Goal: Task Accomplishment & Management: Use online tool/utility

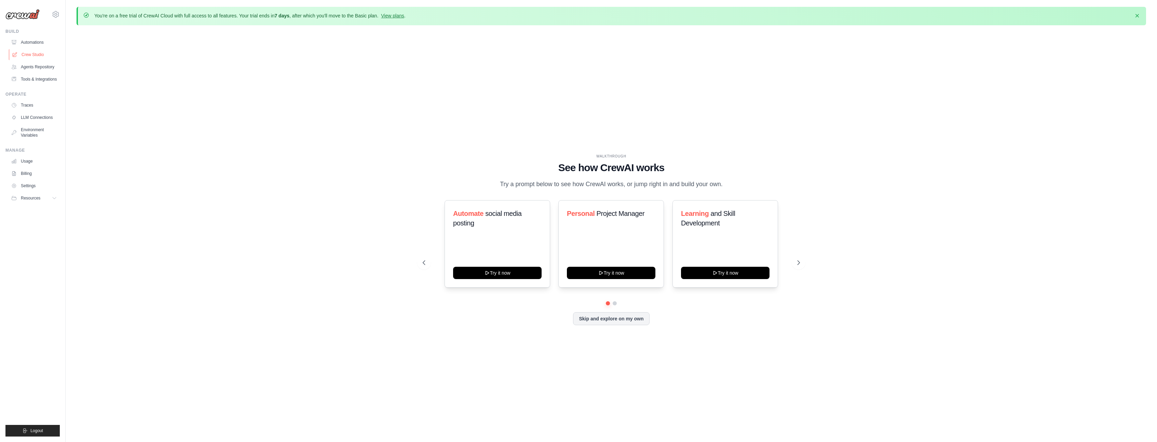
click at [42, 54] on link "Crew Studio" at bounding box center [35, 54] width 52 height 11
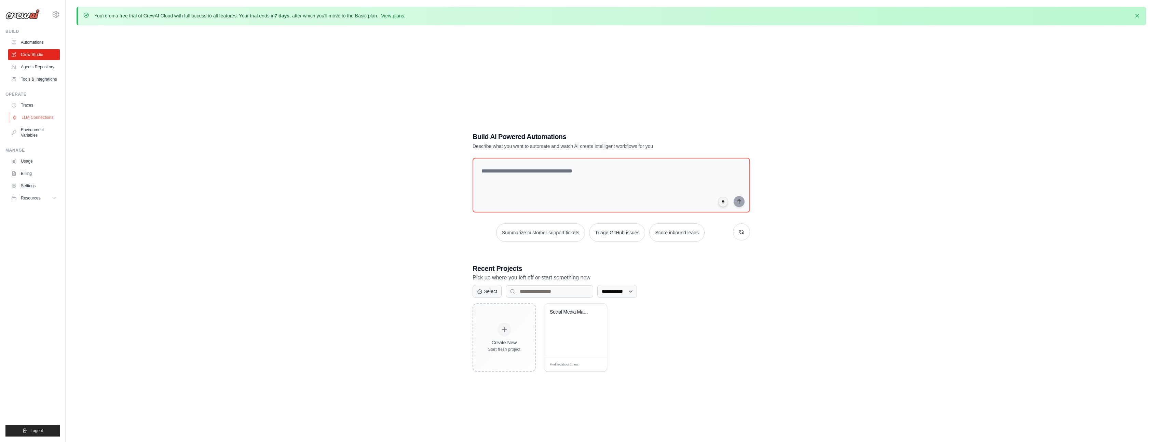
click at [30, 118] on link "LLM Connections" at bounding box center [35, 117] width 52 height 11
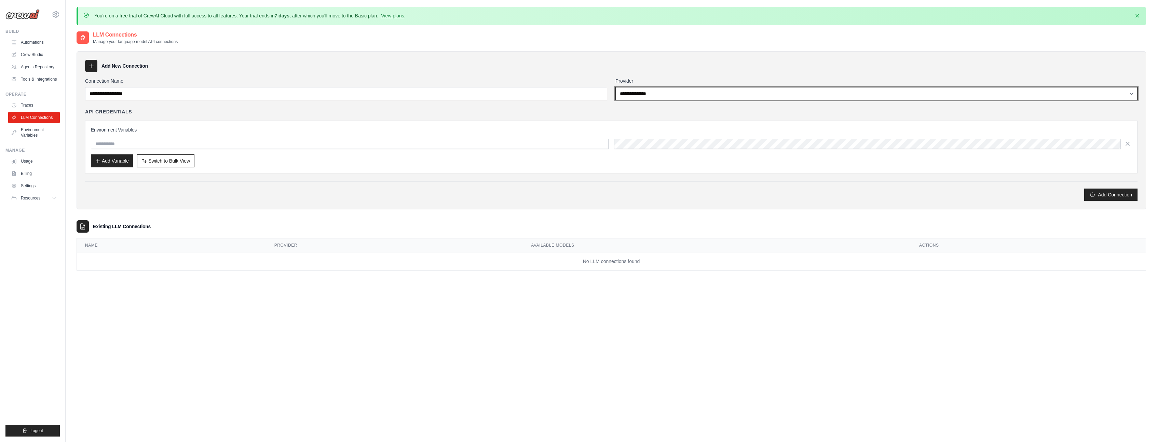
click at [670, 90] on select "**********" at bounding box center [877, 93] width 522 height 13
click at [669, 90] on select "**********" at bounding box center [877, 93] width 522 height 13
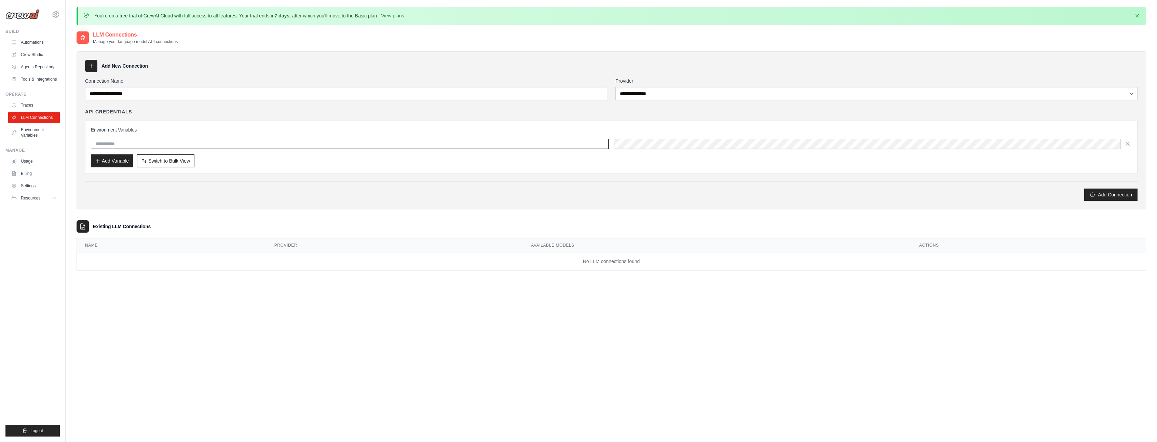
scroll to position [1, 0]
click at [144, 145] on input "text" at bounding box center [350, 143] width 518 height 10
click at [145, 139] on input "text" at bounding box center [350, 143] width 518 height 10
click at [685, 87] on select "**********" at bounding box center [877, 92] width 522 height 13
click at [616, 86] on select "**********" at bounding box center [877, 92] width 522 height 13
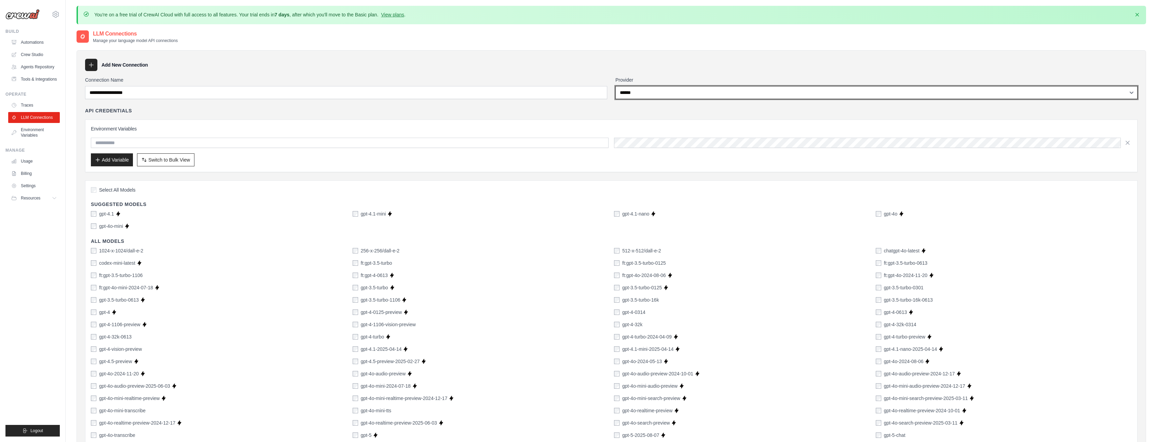
click at [652, 95] on select "**********" at bounding box center [877, 92] width 522 height 13
select select "**********"
click at [616, 86] on select "**********" at bounding box center [877, 92] width 522 height 13
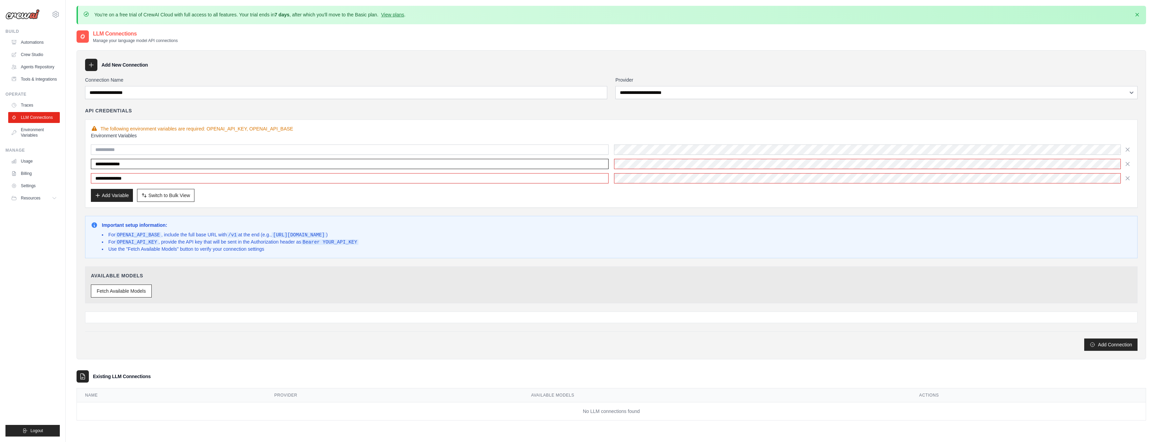
click at [199, 165] on input "**********" at bounding box center [350, 164] width 518 height 10
click at [508, 199] on div "Add Variable Switch to Bulk View Switch to Table View" at bounding box center [611, 195] width 1041 height 13
click at [33, 130] on link "Environment Variables" at bounding box center [35, 132] width 52 height 16
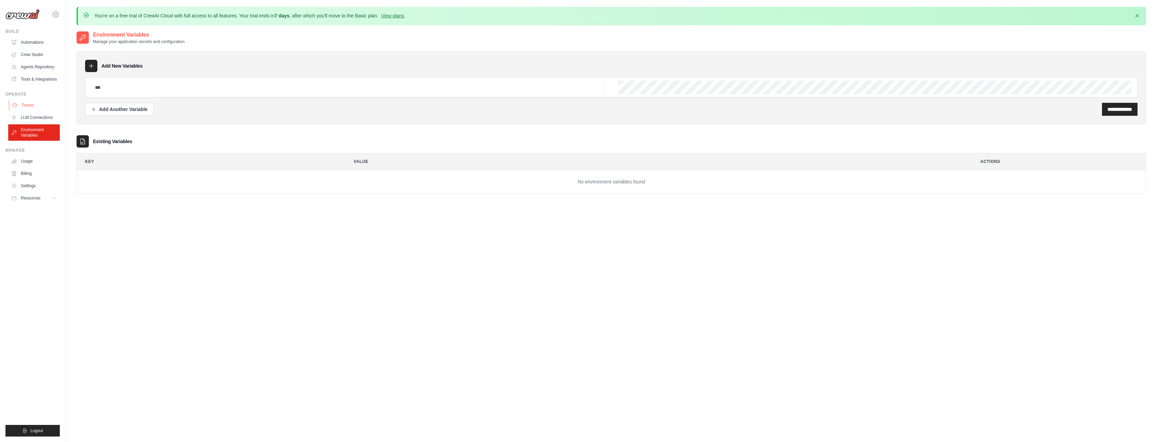
click at [23, 110] on link "Traces" at bounding box center [35, 105] width 52 height 11
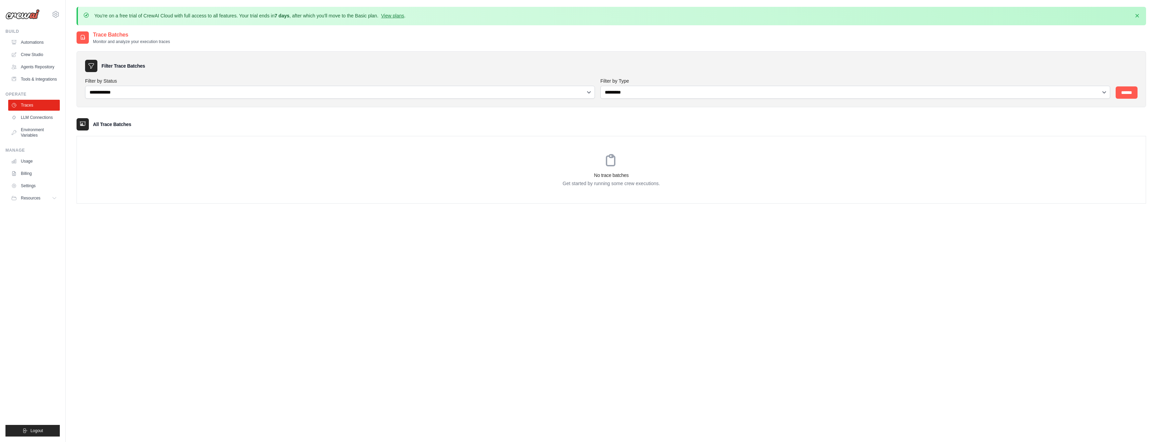
drag, startPoint x: 30, startPoint y: 81, endPoint x: 29, endPoint y: 86, distance: 5.4
click at [30, 81] on link "Tools & Integrations" at bounding box center [34, 79] width 52 height 11
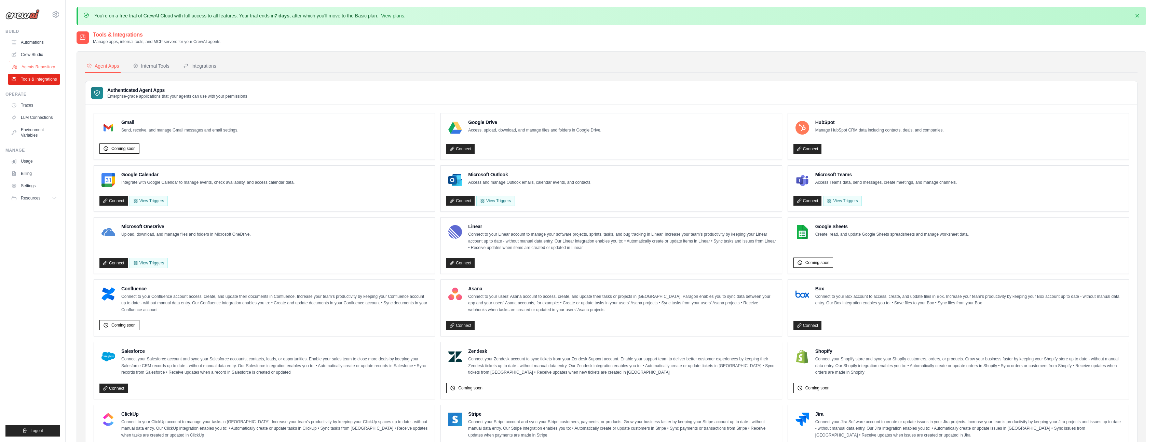
click at [34, 66] on link "Agents Repository" at bounding box center [35, 67] width 52 height 11
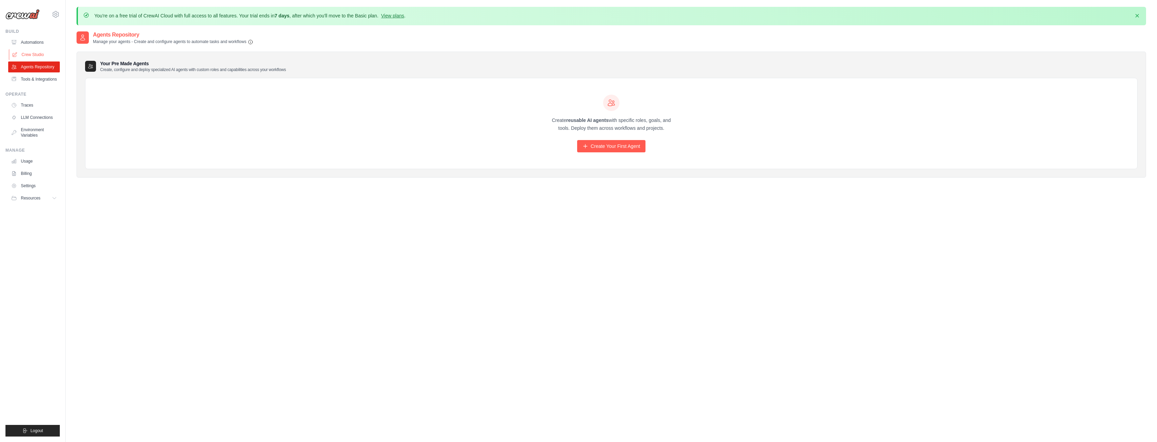
click at [32, 54] on link "Crew Studio" at bounding box center [35, 54] width 52 height 11
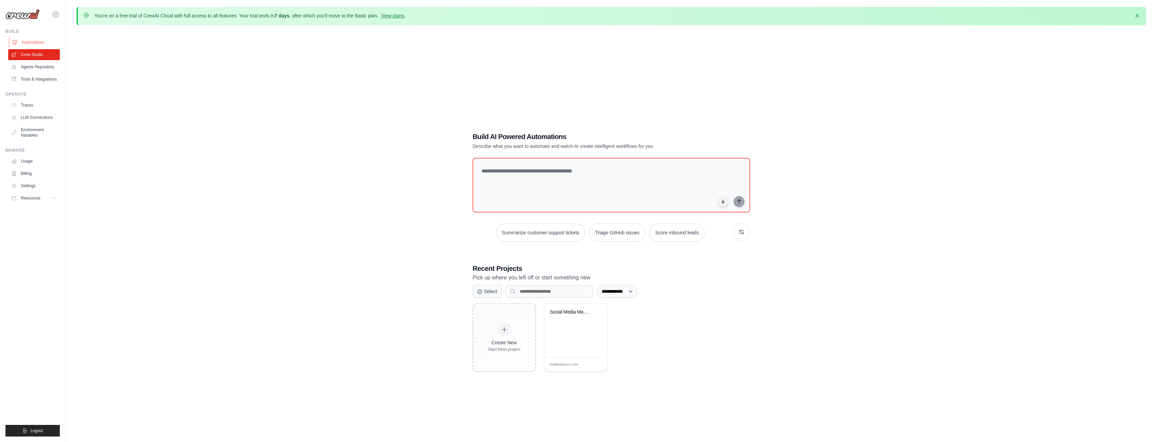
click at [38, 42] on link "Automations" at bounding box center [35, 42] width 52 height 11
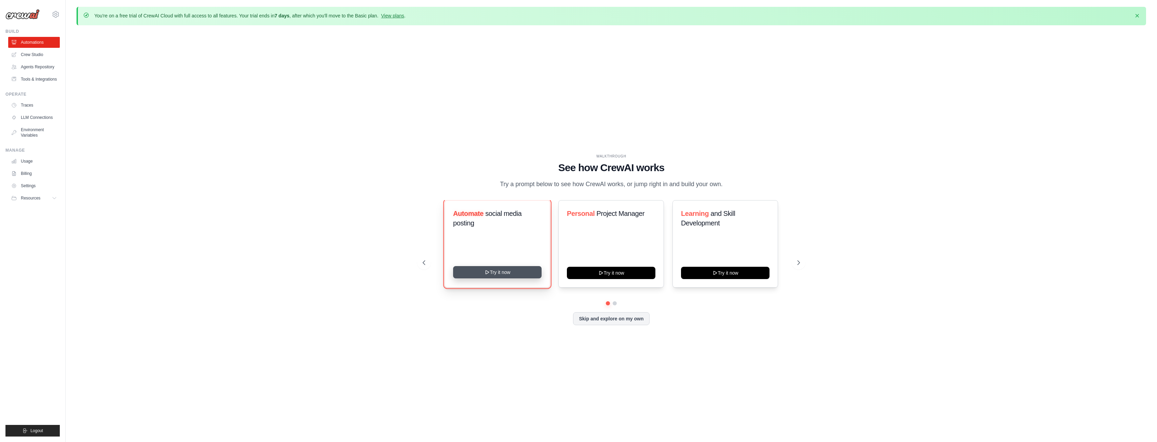
click at [504, 269] on button "Try it now" at bounding box center [497, 272] width 89 height 12
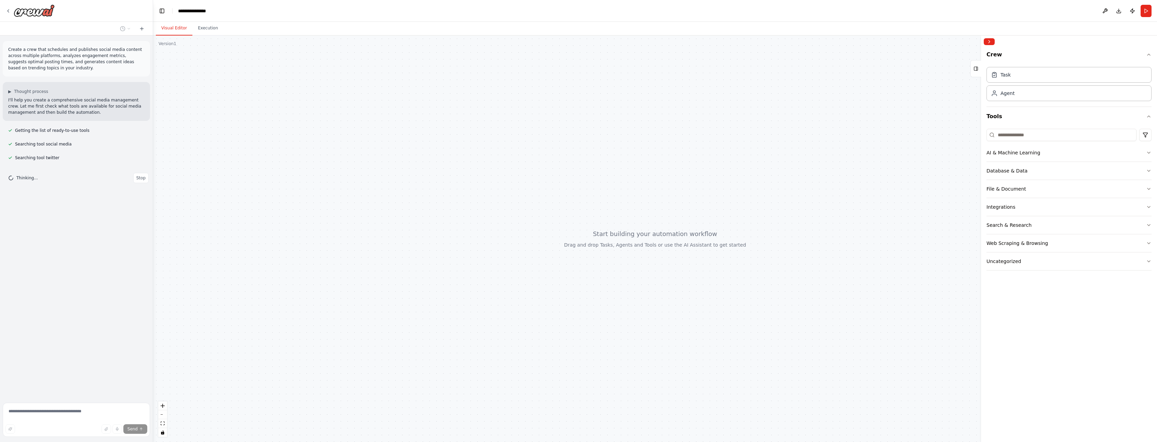
drag, startPoint x: 575, startPoint y: 88, endPoint x: 713, endPoint y: 178, distance: 164.8
click at [981, 97] on div at bounding box center [982, 239] width 3 height 407
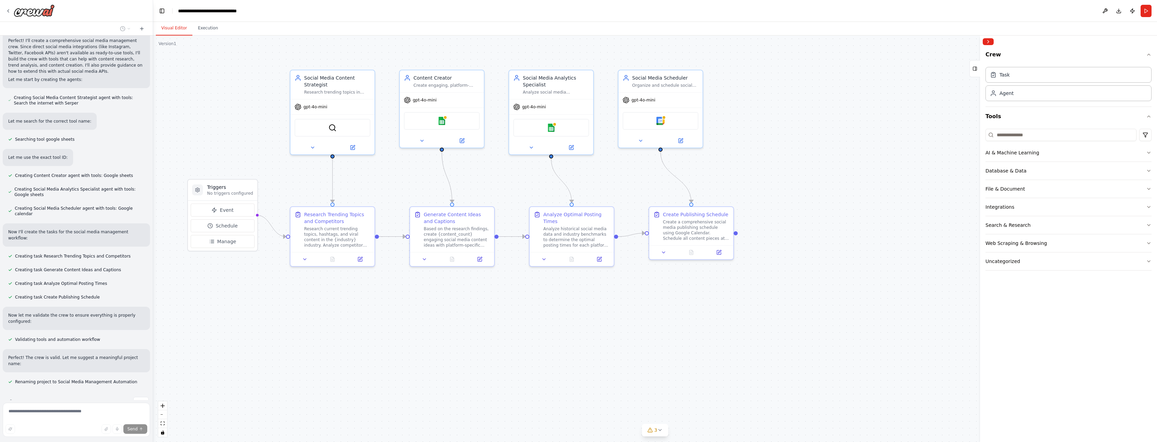
scroll to position [299, 0]
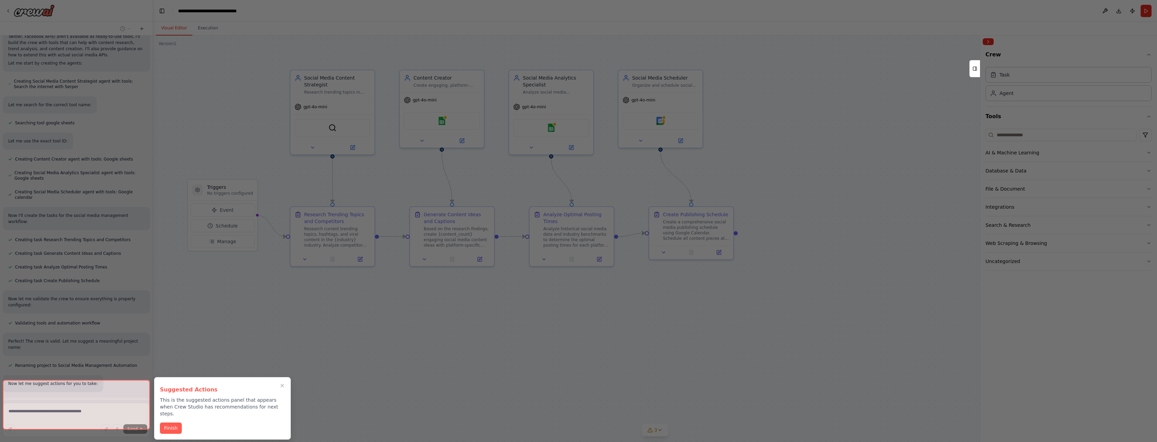
drag, startPoint x: 168, startPoint y: 418, endPoint x: 44, endPoint y: 403, distance: 125.4
click at [44, 403] on div "Create a crew that schedules and publishes social media content across multiple…" at bounding box center [578, 221] width 1157 height 442
click at [177, 422] on button "Finish" at bounding box center [171, 427] width 22 height 11
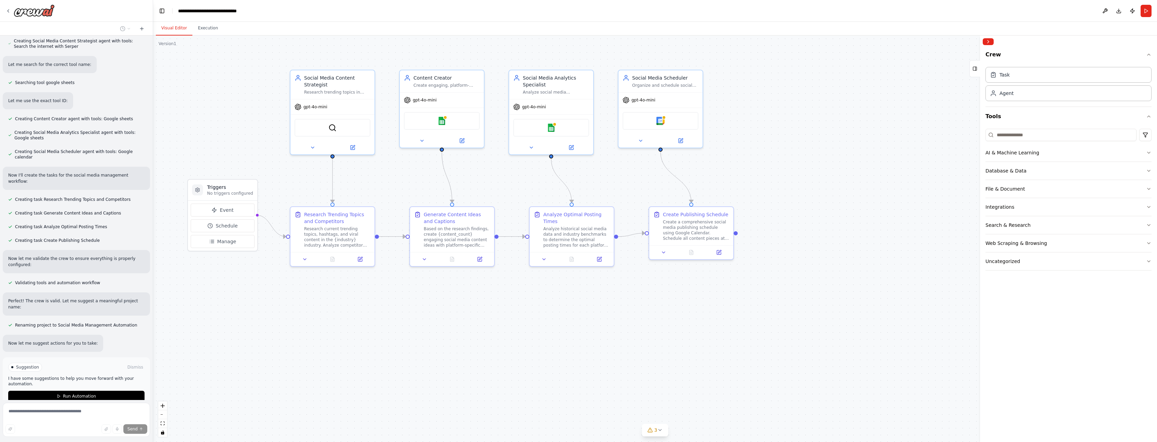
scroll to position [360, 0]
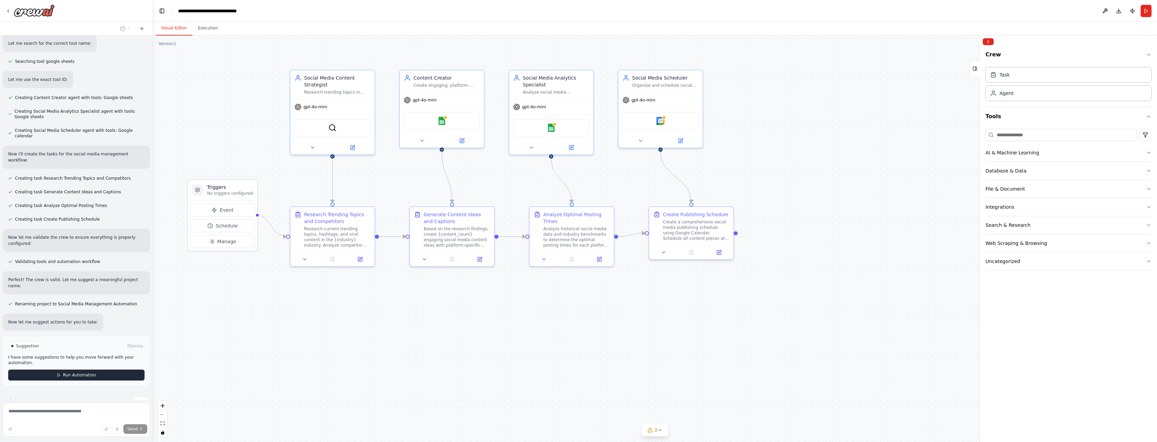
click at [96, 370] on button "Run Automation" at bounding box center [76, 375] width 136 height 11
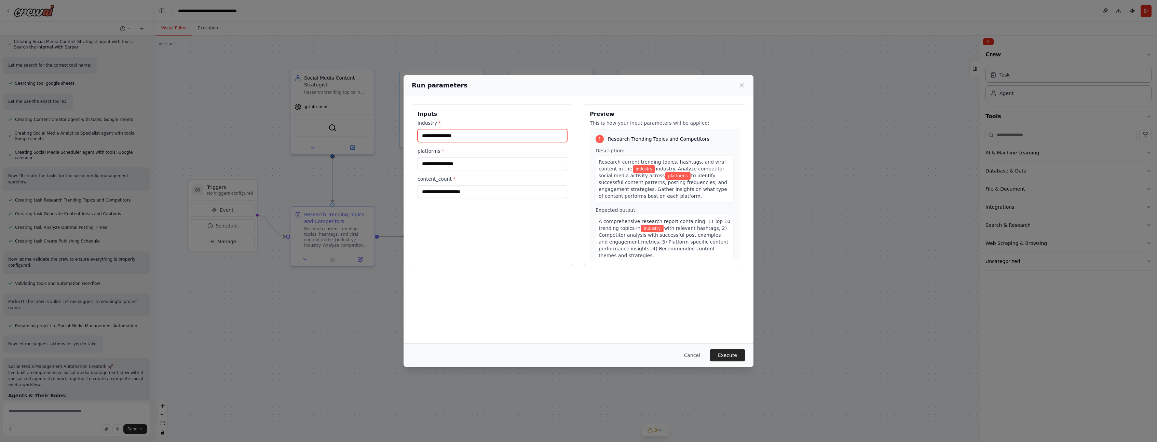
click at [481, 134] on input "industry *" at bounding box center [493, 135] width 150 height 13
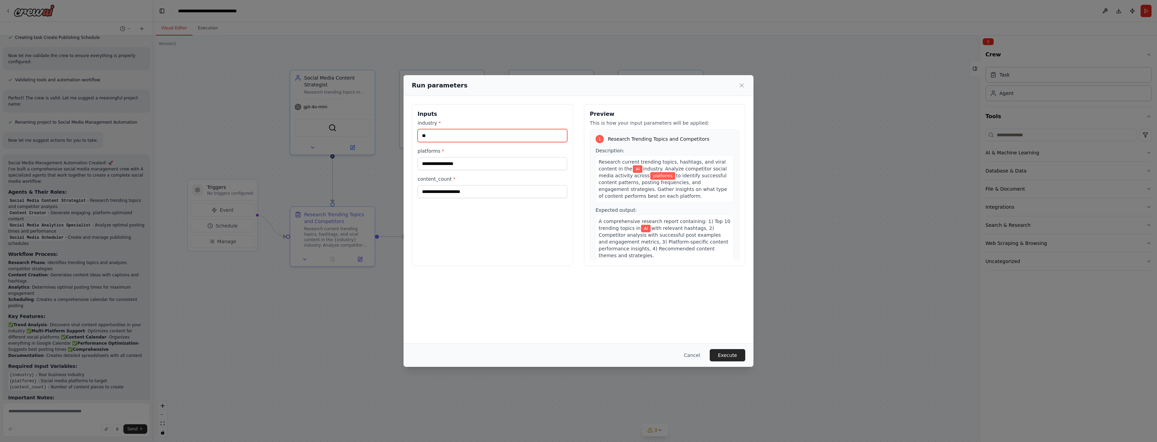
type input "**"
click at [473, 163] on input "platforms *" at bounding box center [493, 163] width 150 height 13
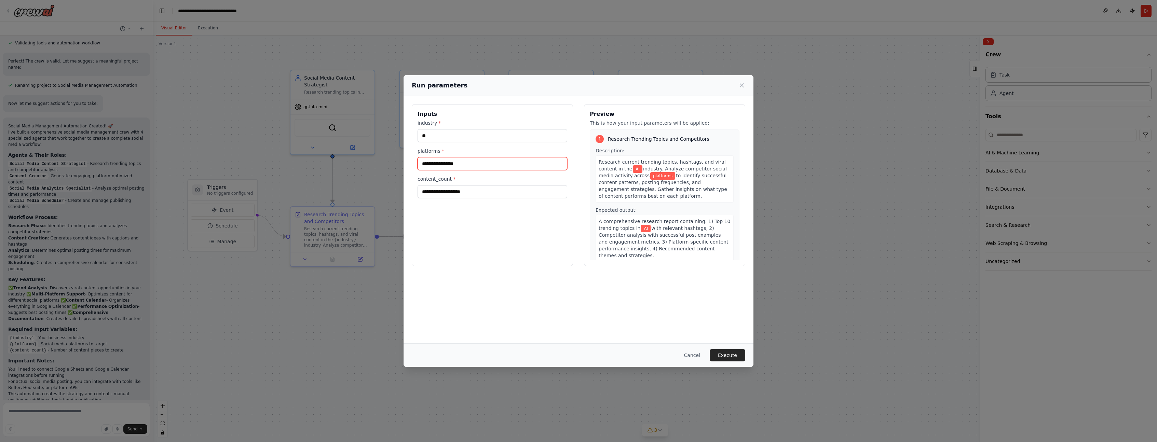
scroll to position [585, 0]
click at [469, 192] on input "content_count *" at bounding box center [493, 191] width 150 height 13
type input "*"
type input "**"
click at [453, 163] on input "platforms *" at bounding box center [493, 163] width 150 height 13
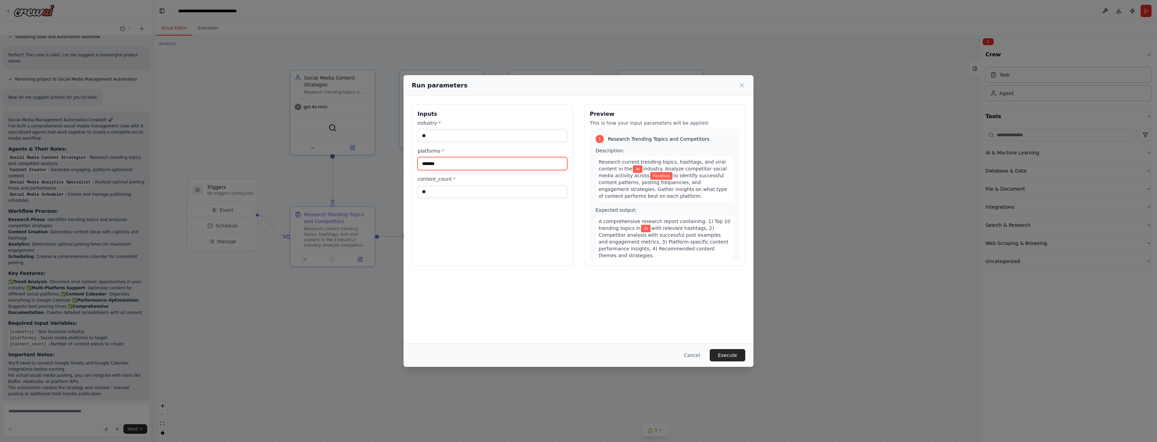
type input "********"
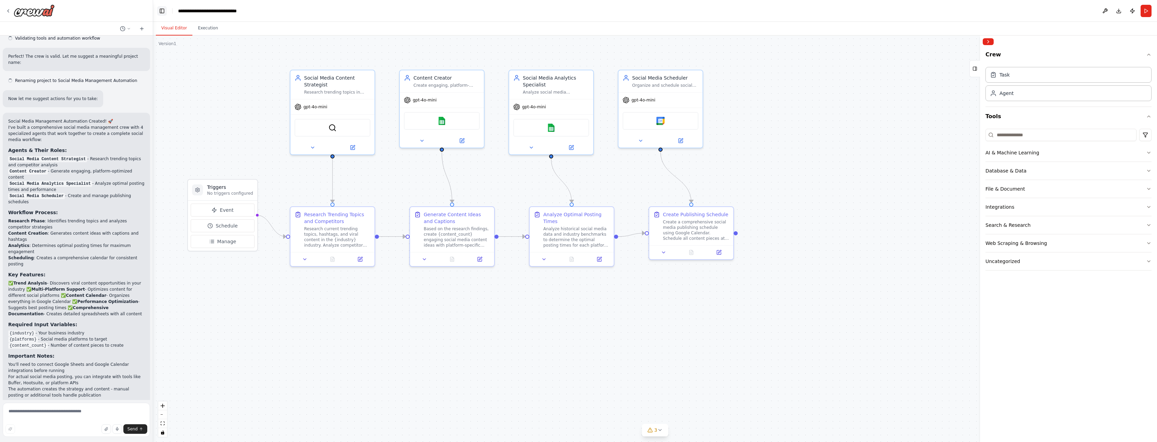
scroll to position [585, 0]
click at [164, 10] on button "Toggle Left Sidebar" at bounding box center [162, 11] width 10 height 10
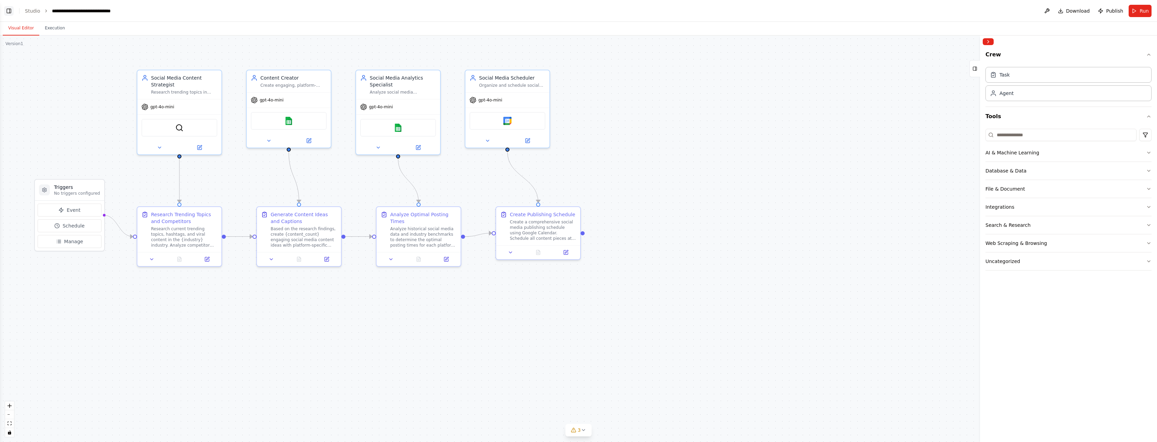
click at [9, 8] on button "Toggle Left Sidebar" at bounding box center [9, 11] width 10 height 10
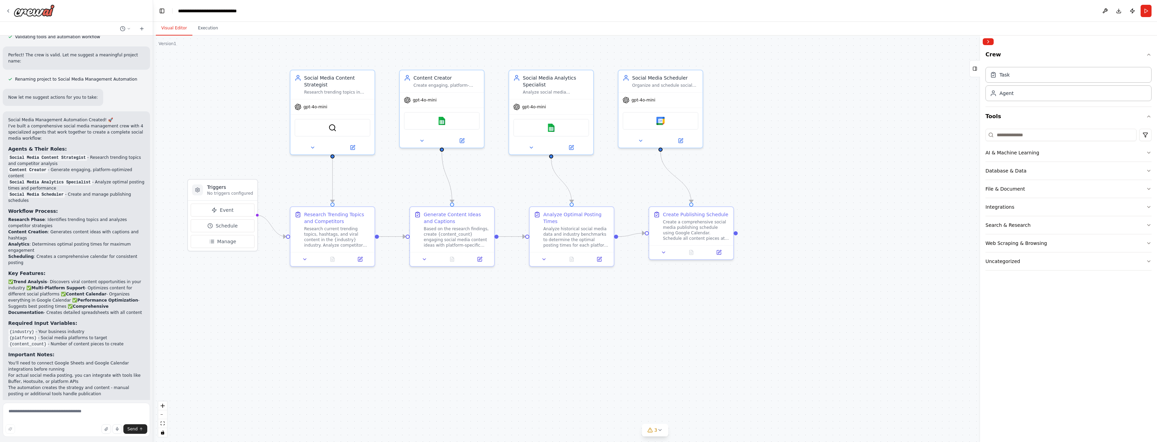
click at [286, 13] on header "**********" at bounding box center [655, 11] width 1004 height 22
click at [1104, 14] on button at bounding box center [1105, 11] width 11 height 12
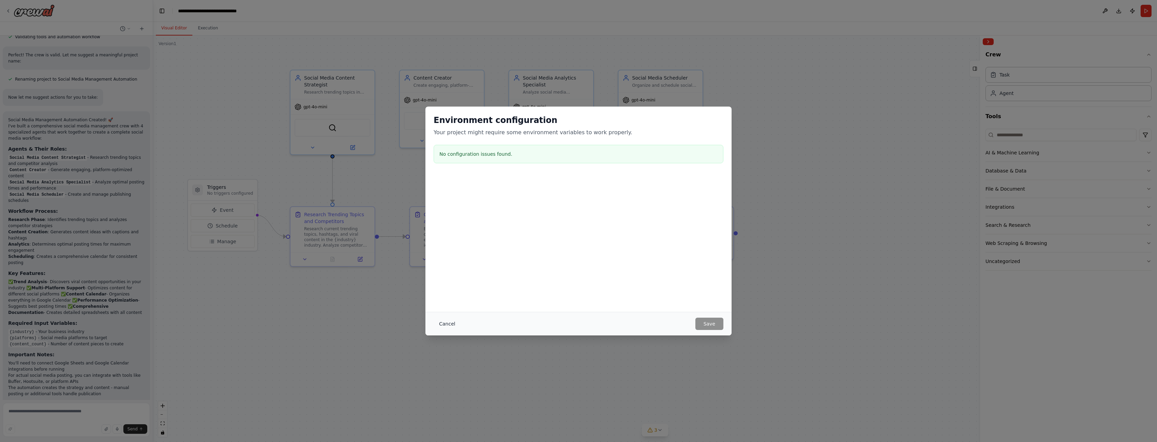
click at [453, 325] on button "Cancel" at bounding box center [447, 324] width 27 height 12
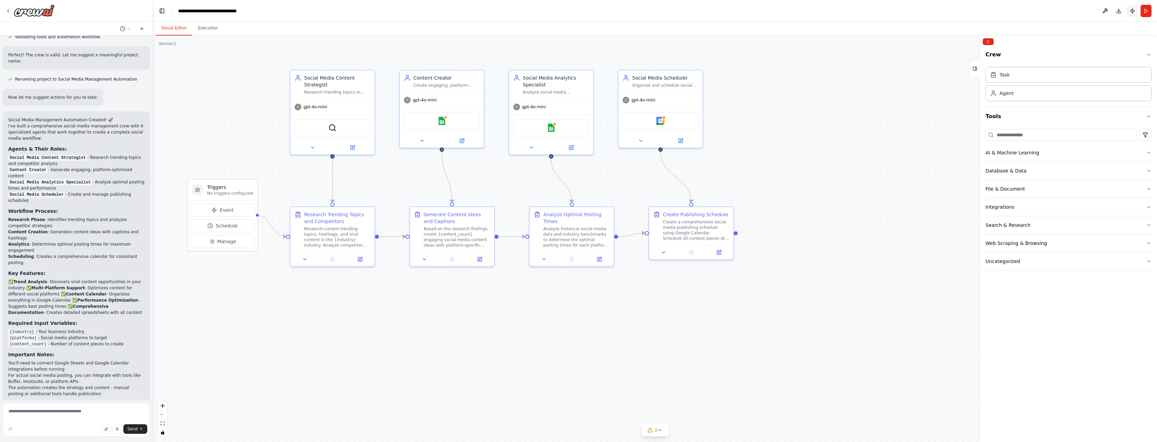
click at [1134, 13] on button "Publish" at bounding box center [1132, 11] width 11 height 12
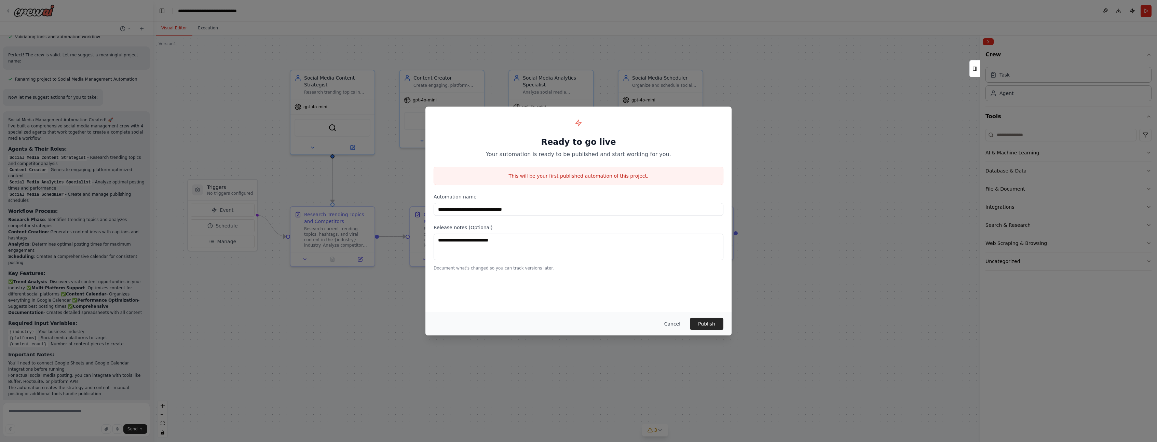
click at [674, 324] on button "Cancel" at bounding box center [672, 324] width 27 height 12
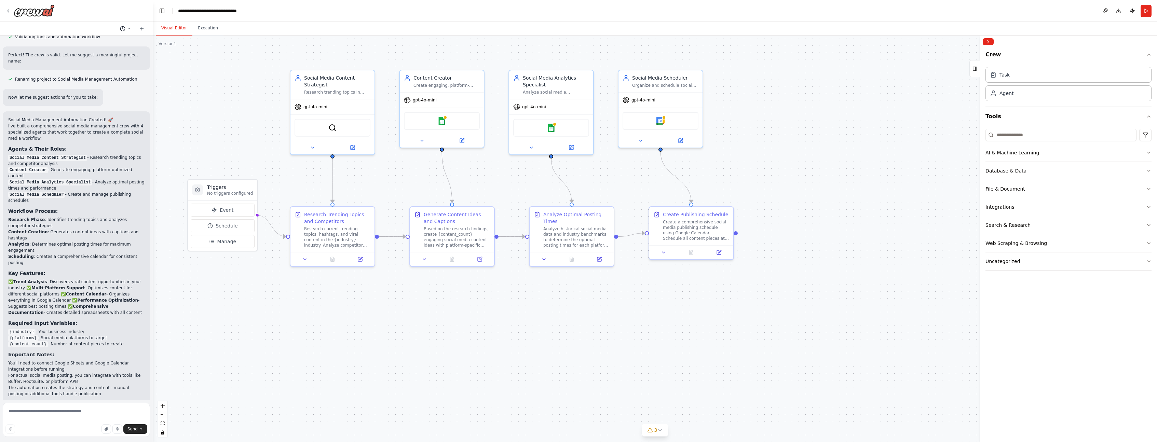
click at [130, 31] on button at bounding box center [125, 29] width 16 height 8
click at [232, 69] on div ".deletable-edge-delete-btn { width: 20px; height: 20px; border: 0px solid #ffff…" at bounding box center [655, 239] width 1004 height 407
click at [199, 26] on button "Execution" at bounding box center [207, 28] width 31 height 14
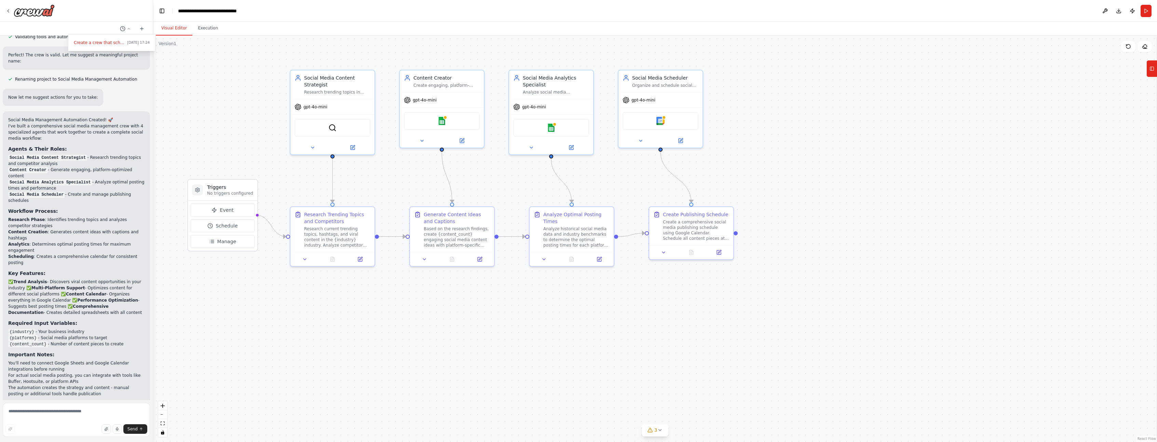
click at [172, 28] on button "Visual Editor" at bounding box center [174, 28] width 37 height 14
click at [1156, 71] on button "Tools" at bounding box center [1152, 68] width 11 height 17
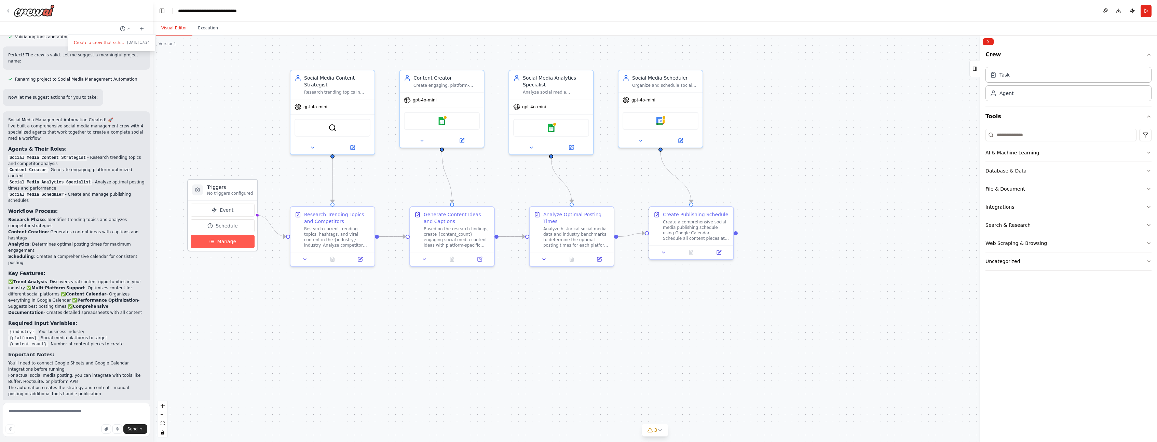
click at [227, 239] on span "Manage" at bounding box center [226, 241] width 19 height 7
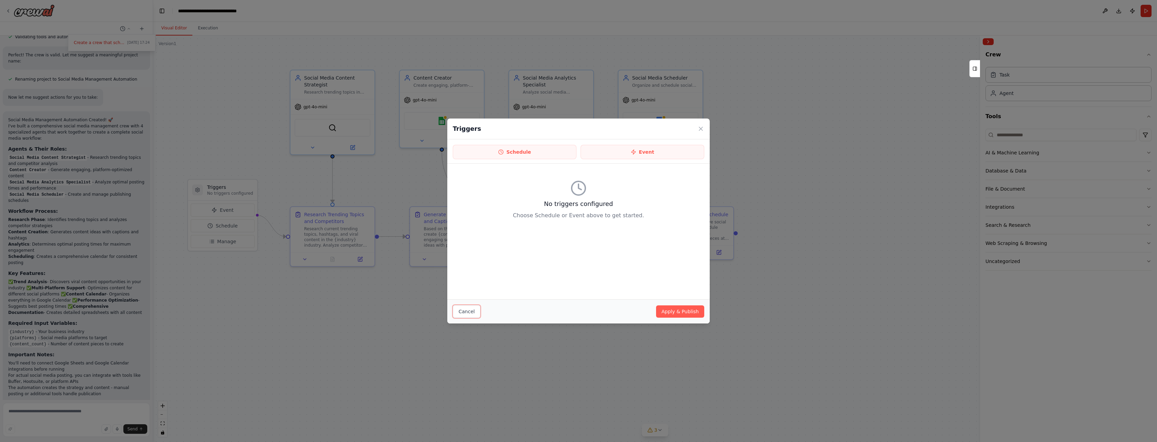
drag, startPoint x: 473, startPoint y: 312, endPoint x: 430, endPoint y: 305, distance: 44.3
click at [472, 311] on button "Cancel" at bounding box center [467, 311] width 28 height 13
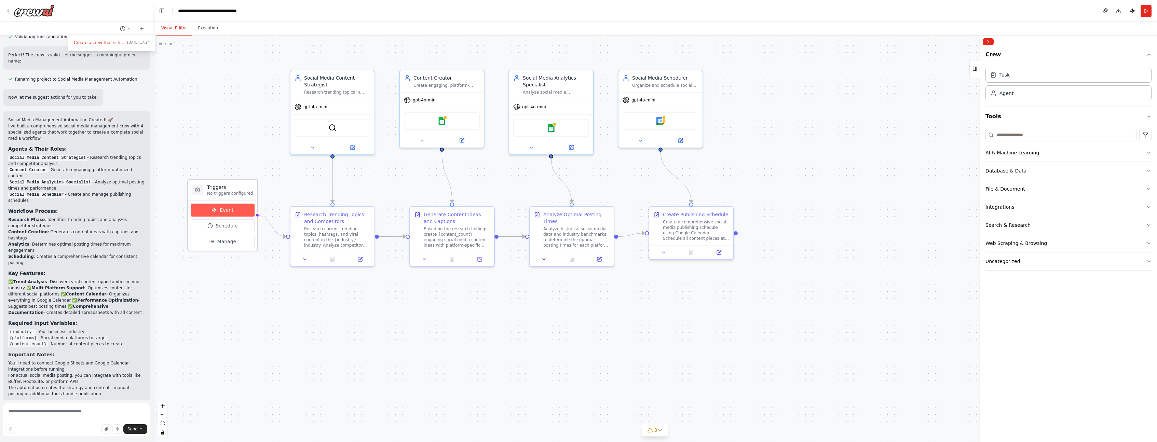
click at [227, 210] on span "Event" at bounding box center [227, 210] width 14 height 7
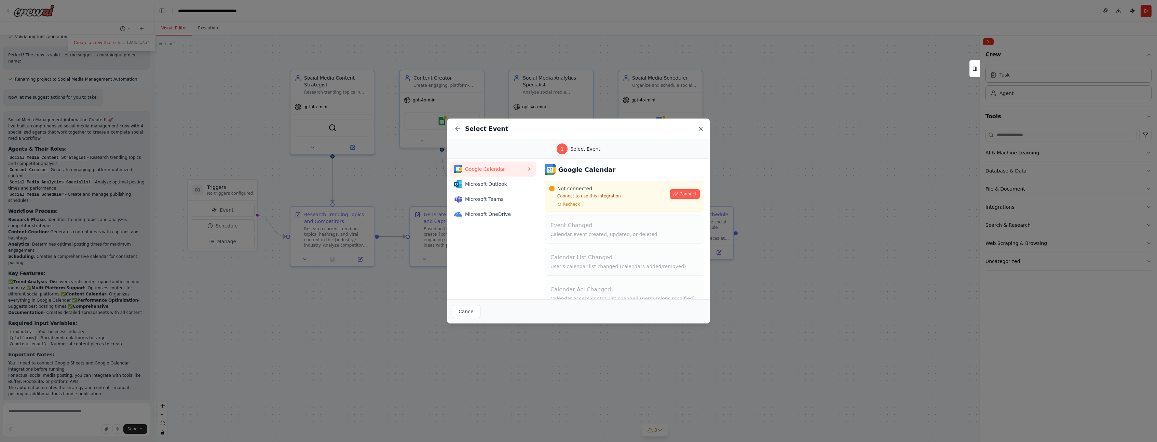
click at [701, 128] on icon at bounding box center [700, 128] width 3 height 3
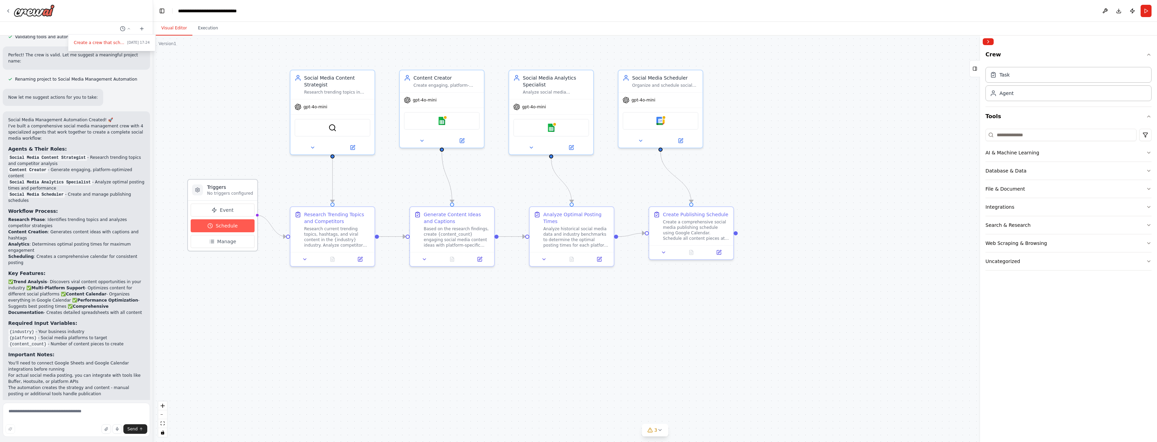
click at [234, 230] on button "Schedule" at bounding box center [223, 225] width 64 height 13
select select "******"
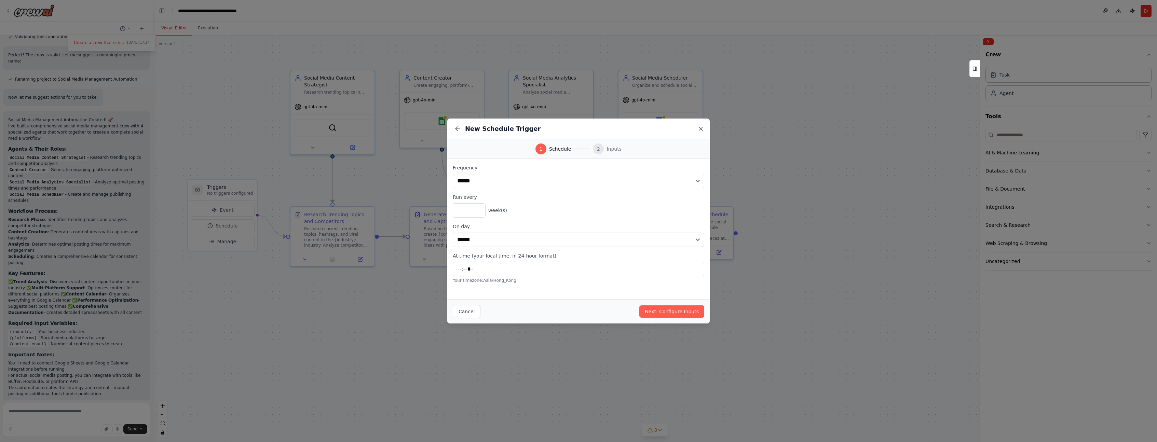
click at [701, 126] on icon at bounding box center [701, 128] width 7 height 7
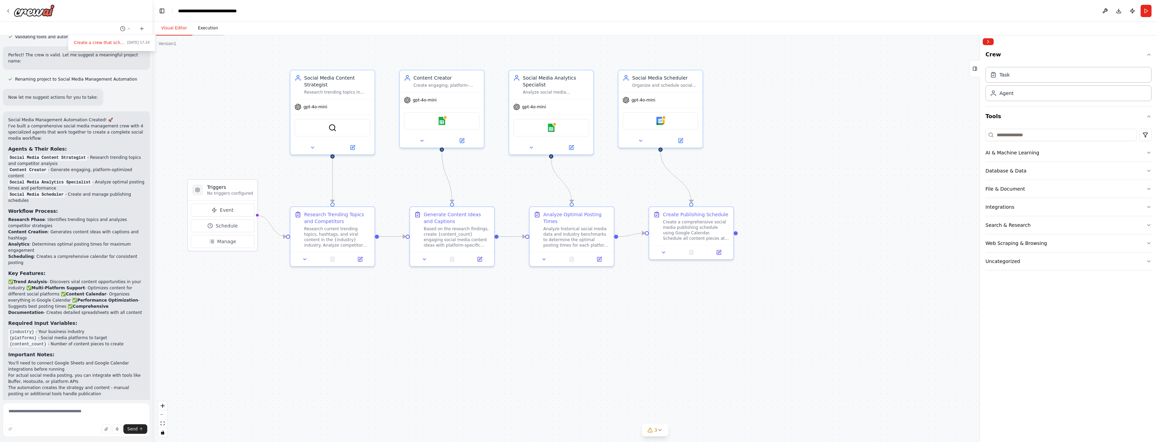
click at [211, 27] on button "Execution" at bounding box center [207, 28] width 31 height 14
click at [172, 29] on button "Visual Editor" at bounding box center [174, 28] width 37 height 14
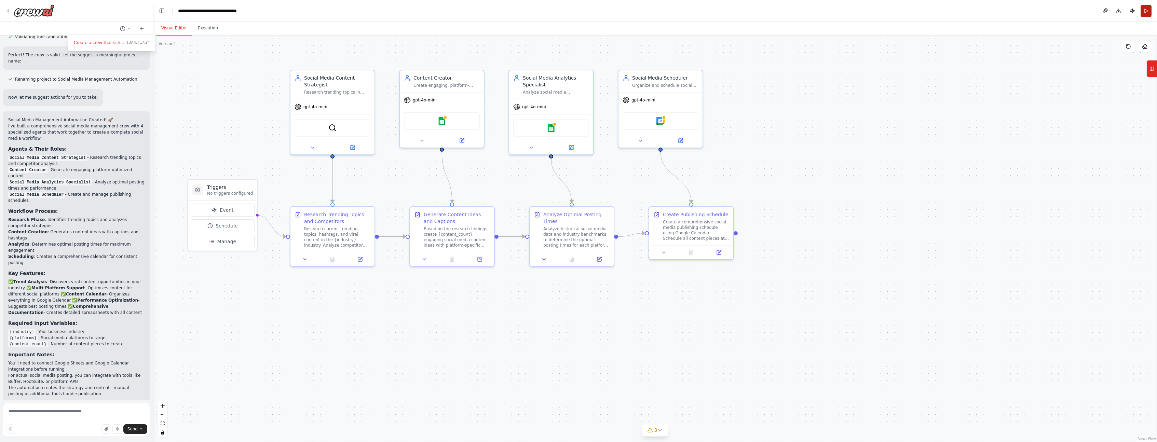
click at [1147, 9] on button "Run" at bounding box center [1146, 11] width 11 height 12
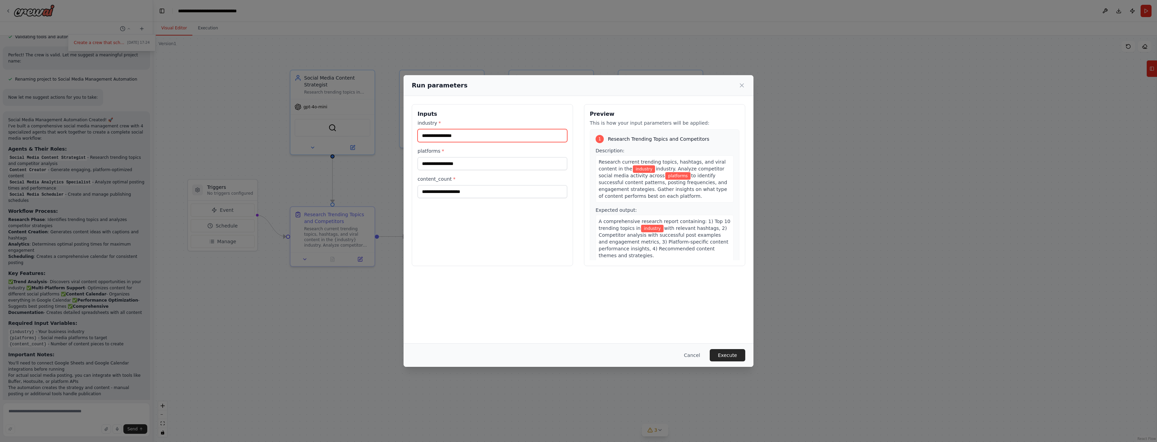
click at [480, 140] on input "industry *" at bounding box center [493, 135] width 150 height 13
type input "**"
click at [504, 164] on input "platforms *" at bounding box center [493, 163] width 150 height 13
type input "********"
click at [523, 192] on input "content_count *" at bounding box center [493, 191] width 150 height 13
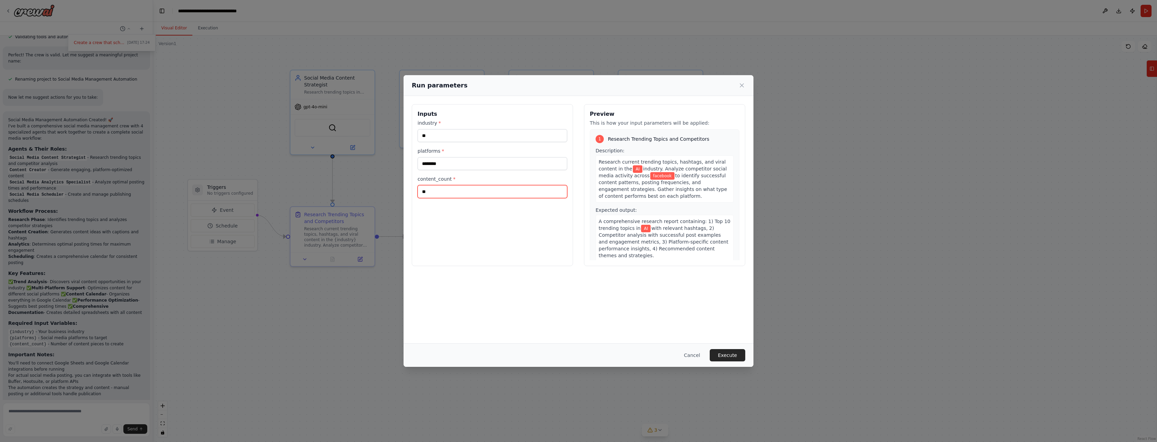
type input "**"
click at [708, 336] on div "Inputs industry * ** platforms * ******** content_count * ** Preview This is ho…" at bounding box center [579, 219] width 350 height 247
click at [723, 354] on button "Execute" at bounding box center [728, 355] width 36 height 12
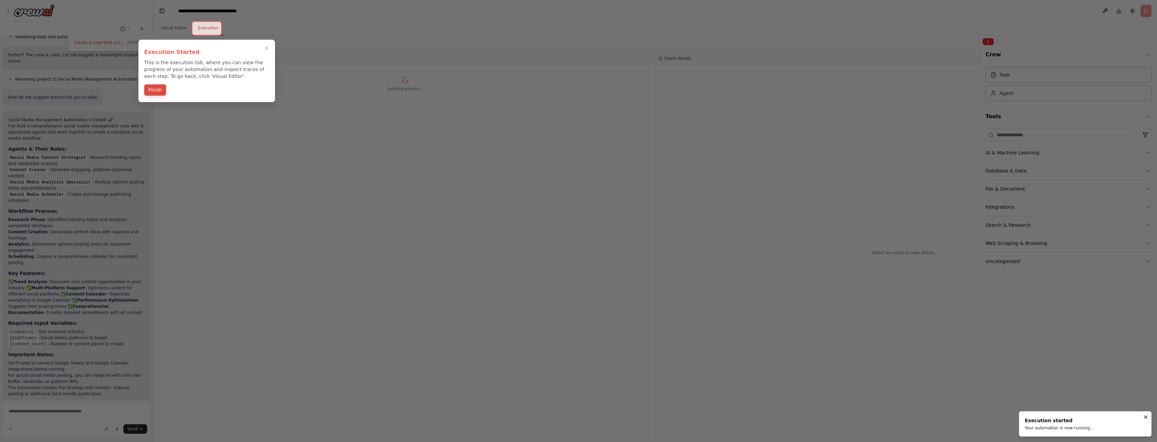
click at [157, 89] on button "Finish" at bounding box center [155, 89] width 22 height 11
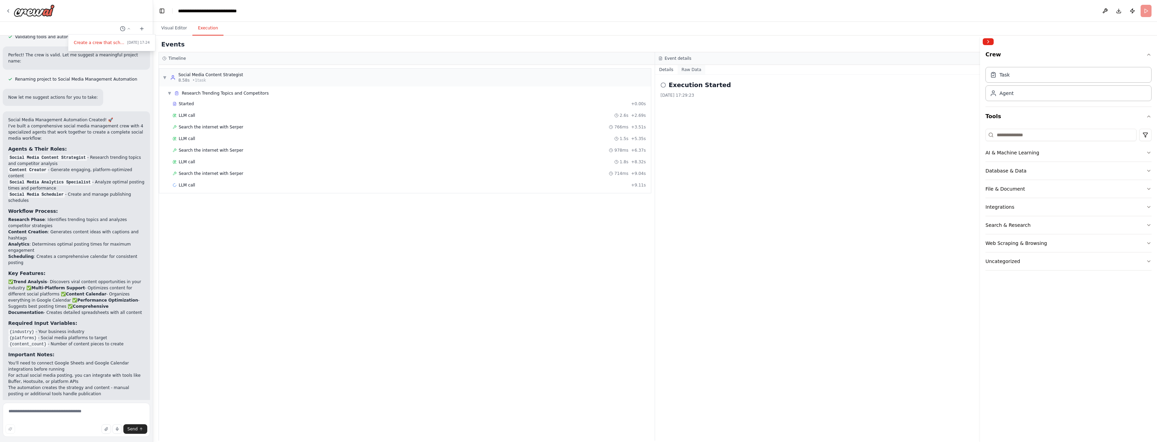
click at [701, 71] on button "Raw Data" at bounding box center [692, 70] width 28 height 10
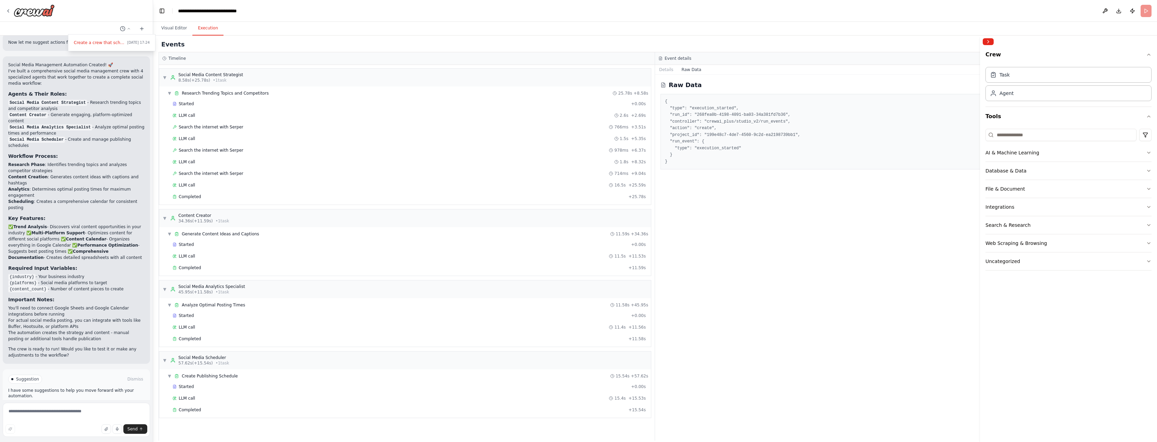
scroll to position [641, 0]
click at [102, 387] on div at bounding box center [76, 221] width 153 height 442
click at [115, 403] on button "Improve automation" at bounding box center [76, 408] width 136 height 11
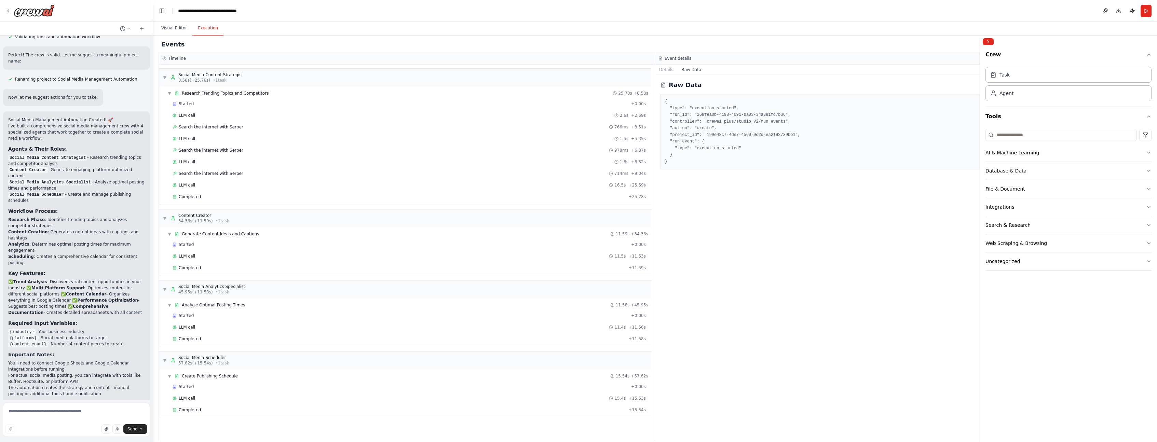
scroll to position [612, 0]
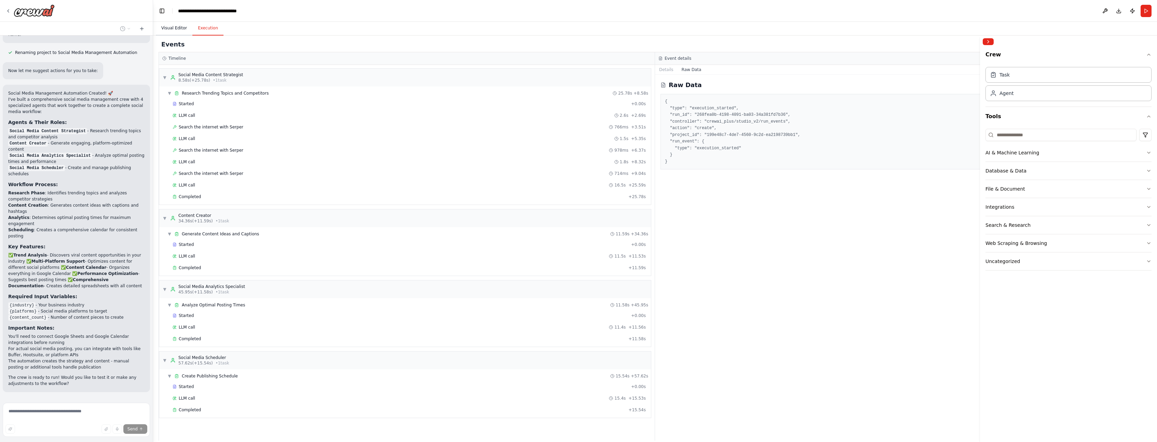
click at [181, 30] on button "Visual Editor" at bounding box center [174, 28] width 37 height 14
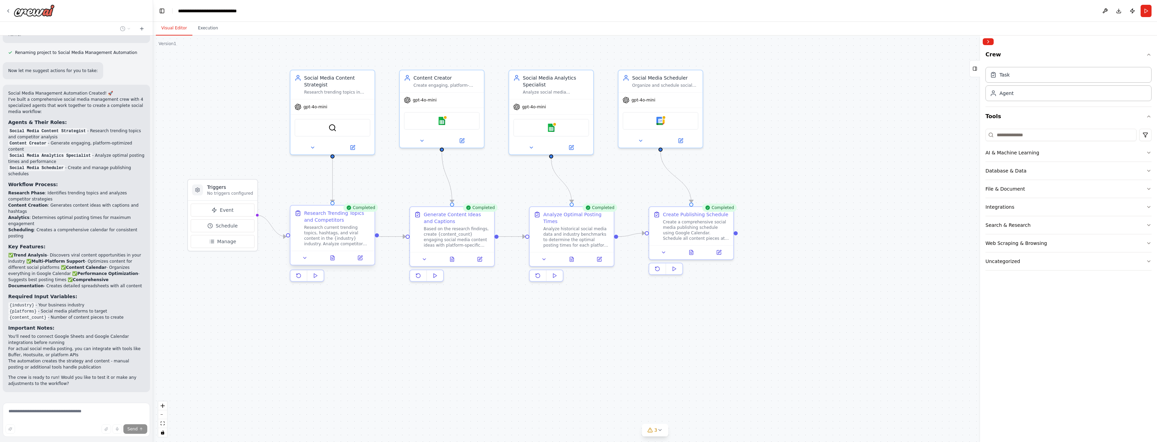
click at [312, 229] on div "Research current trending topics, hashtags, and viral content in the {industry}…" at bounding box center [337, 236] width 66 height 22
click at [335, 262] on button at bounding box center [332, 258] width 29 height 8
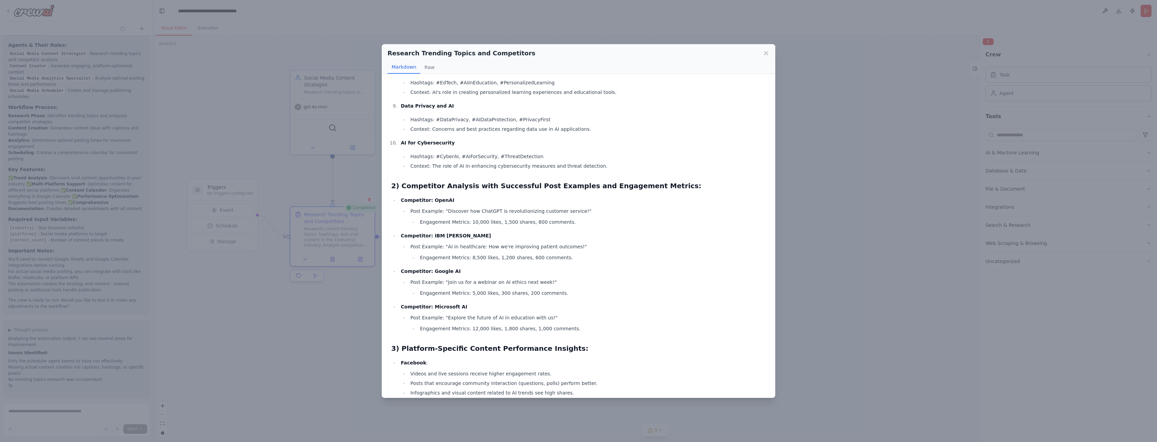
scroll to position [499, 0]
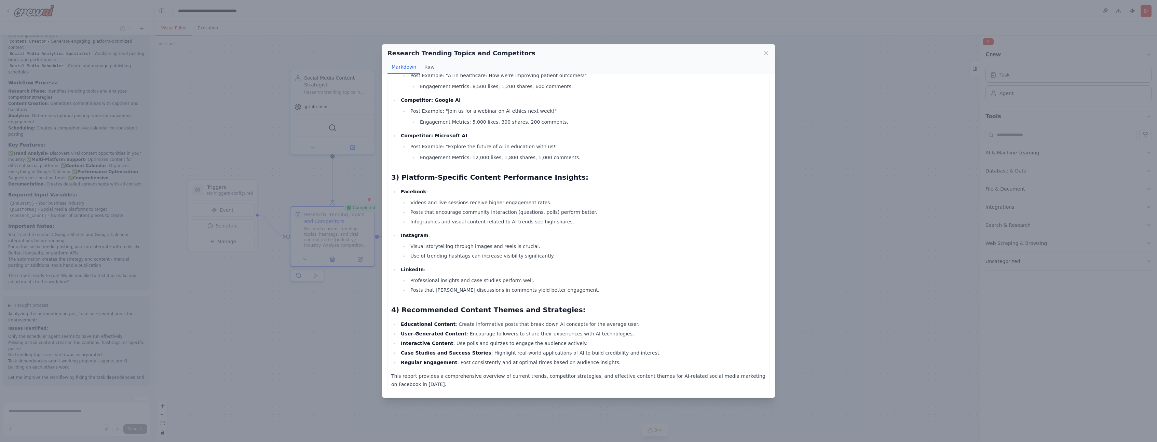
click at [286, 317] on div "Research Trending Topics and Competitors Markdown Raw Comprehensive Research Re…" at bounding box center [578, 221] width 1157 height 442
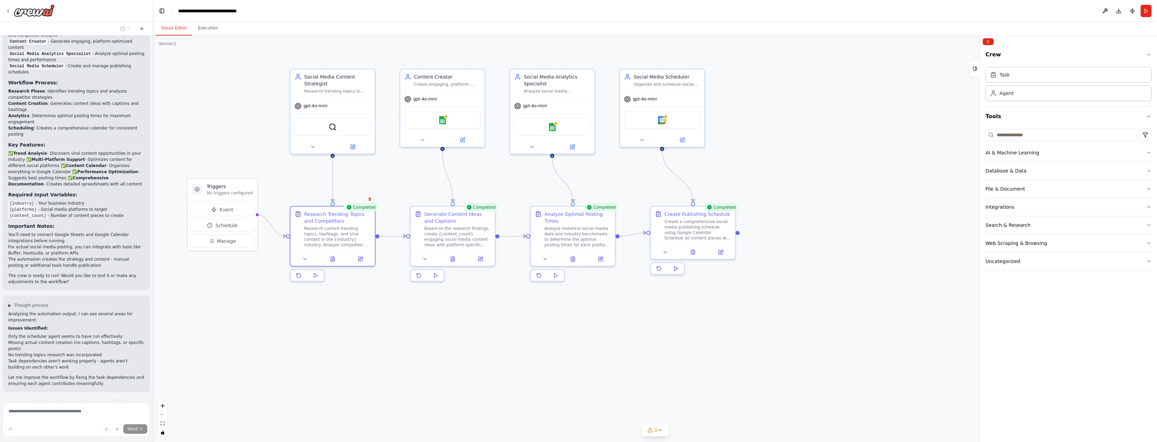
scroll to position [733, 0]
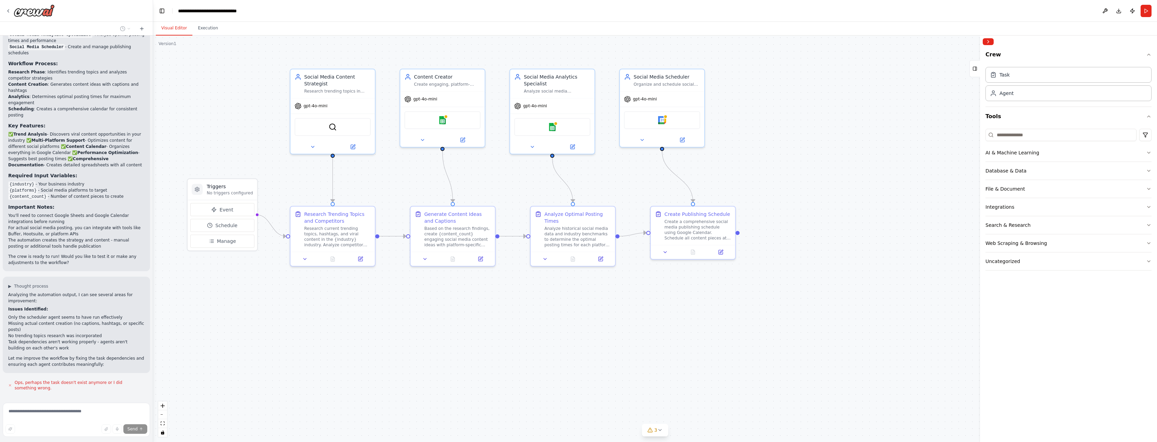
click at [139, 406] on span "Stop" at bounding box center [140, 408] width 9 height 5
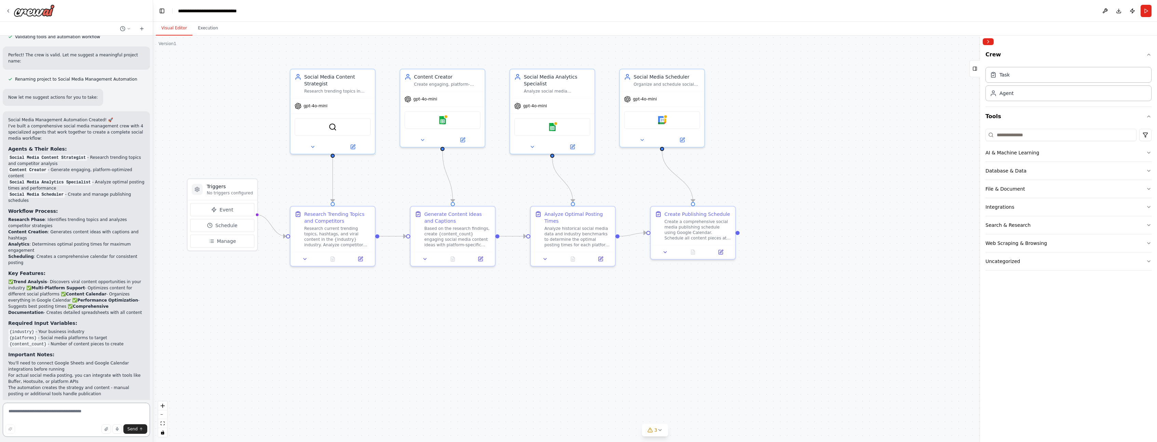
click at [63, 415] on textarea at bounding box center [76, 420] width 147 height 34
click at [76, 415] on textarea "**********" at bounding box center [76, 420] width 147 height 34
drag, startPoint x: 8, startPoint y: 412, endPoint x: 19, endPoint y: 434, distance: 25.4
click at [8, 412] on textarea "**********" at bounding box center [76, 420] width 147 height 34
click at [30, 413] on textarea "**********" at bounding box center [76, 420] width 147 height 34
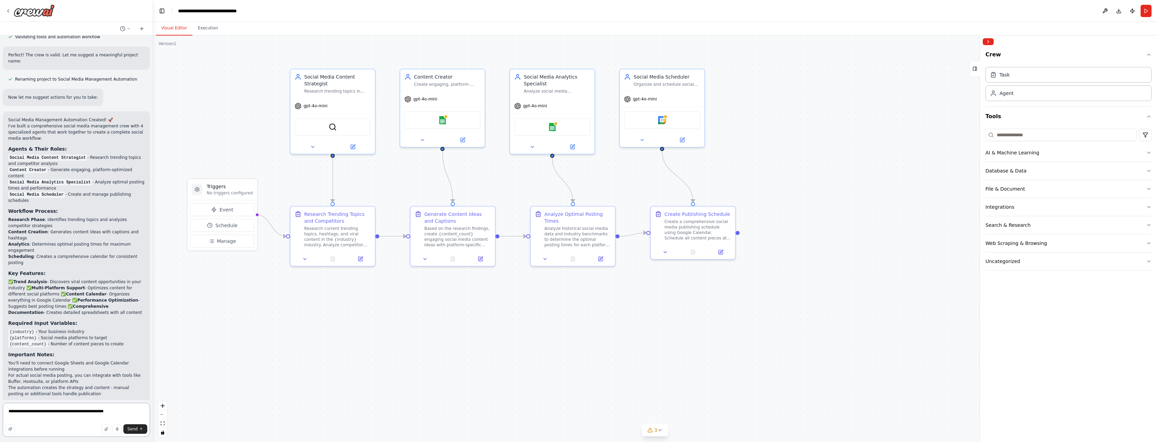
click at [39, 411] on textarea "**********" at bounding box center [76, 420] width 147 height 34
click at [37, 413] on textarea "**********" at bounding box center [76, 420] width 147 height 34
type textarea "**********"
click at [142, 428] on icon "submit" at bounding box center [141, 429] width 4 height 4
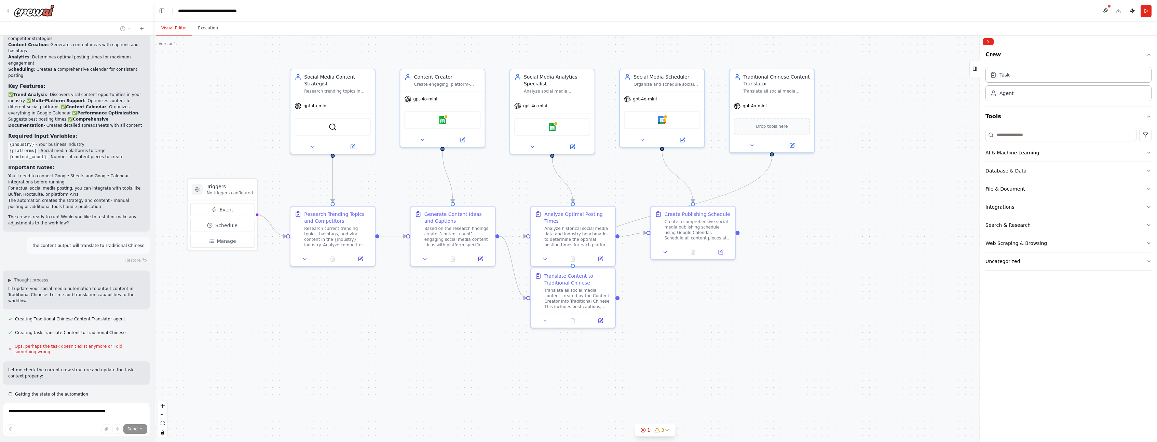
scroll to position [779, 0]
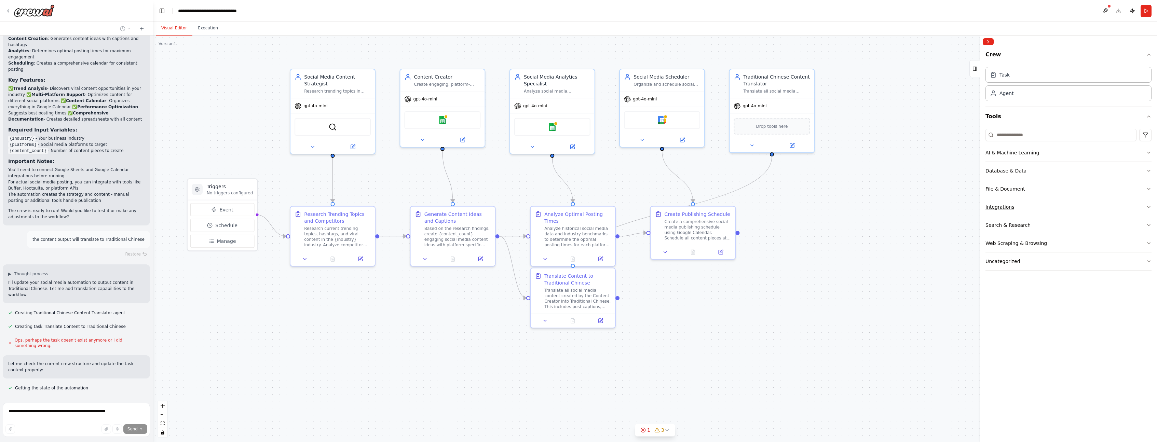
click at [1049, 211] on button "Integrations" at bounding box center [1069, 207] width 166 height 18
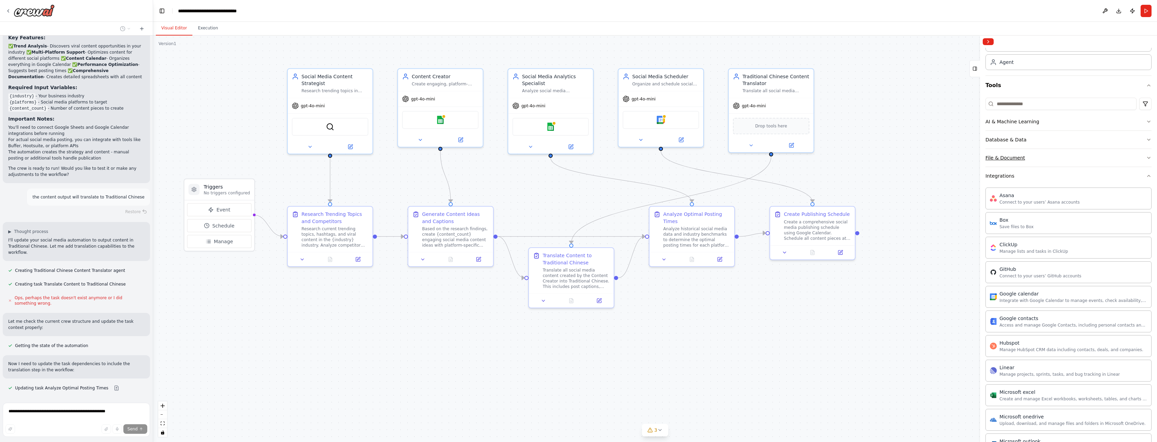
scroll to position [0, 0]
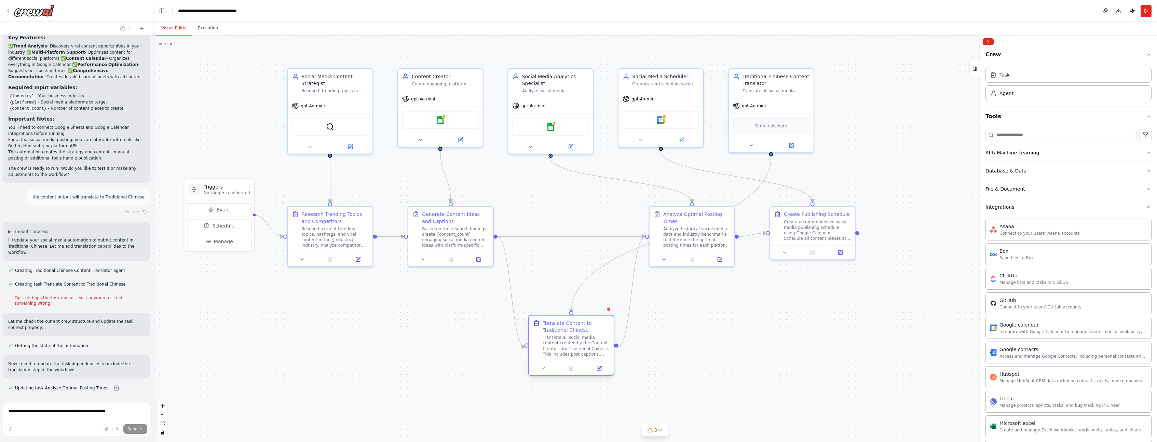
drag, startPoint x: 566, startPoint y: 286, endPoint x: 584, endPoint y: 348, distance: 64.4
click at [566, 361] on div "Translate Content to Traditional Chinese Translate all social media content cre…" at bounding box center [571, 338] width 85 height 45
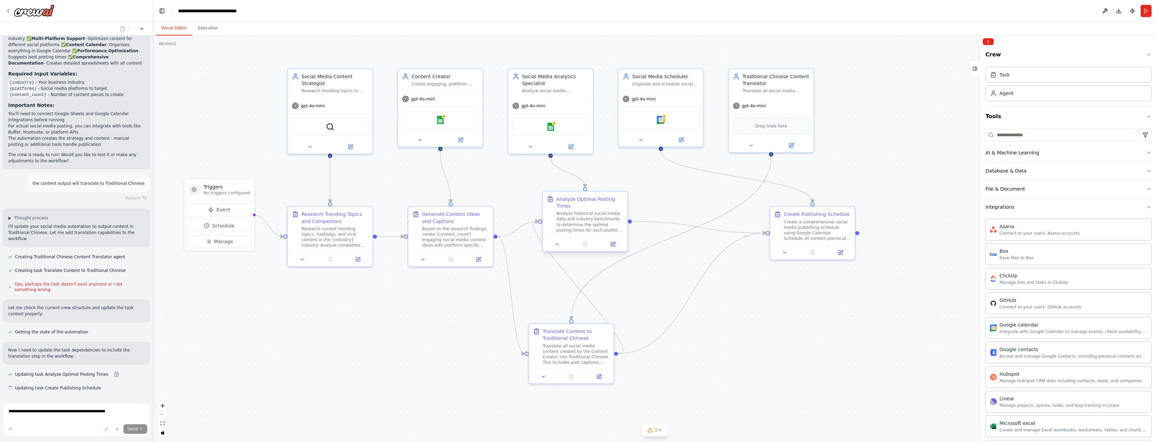
click at [579, 240] on div at bounding box center [585, 244] width 85 height 14
click at [600, 231] on div at bounding box center [606, 237] width 85 height 14
drag, startPoint x: 677, startPoint y: 124, endPoint x: 904, endPoint y: 119, distance: 227.0
click at [911, 117] on div "Google calendar" at bounding box center [895, 112] width 77 height 18
drag, startPoint x: 799, startPoint y: 130, endPoint x: 638, endPoint y: 188, distance: 171.2
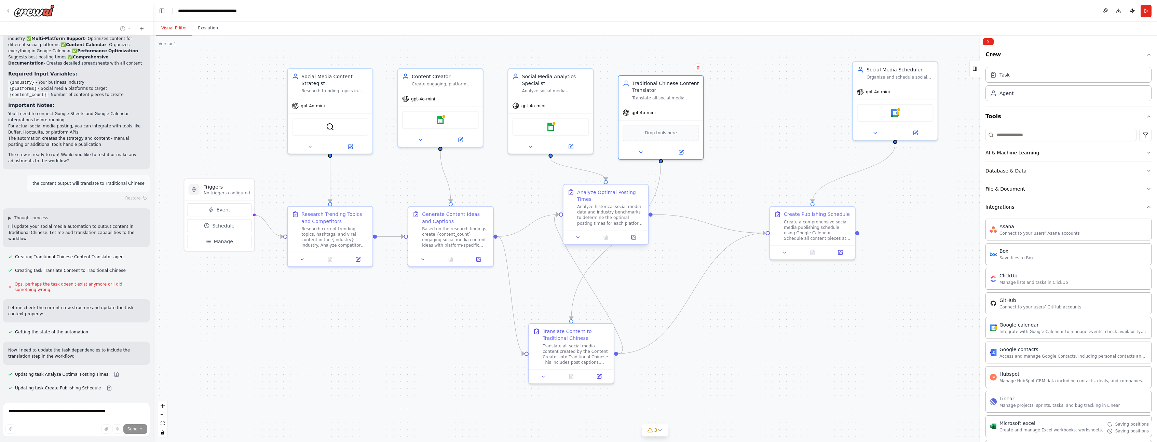
click at [691, 134] on div "Drop tools here" at bounding box center [661, 133] width 77 height 16
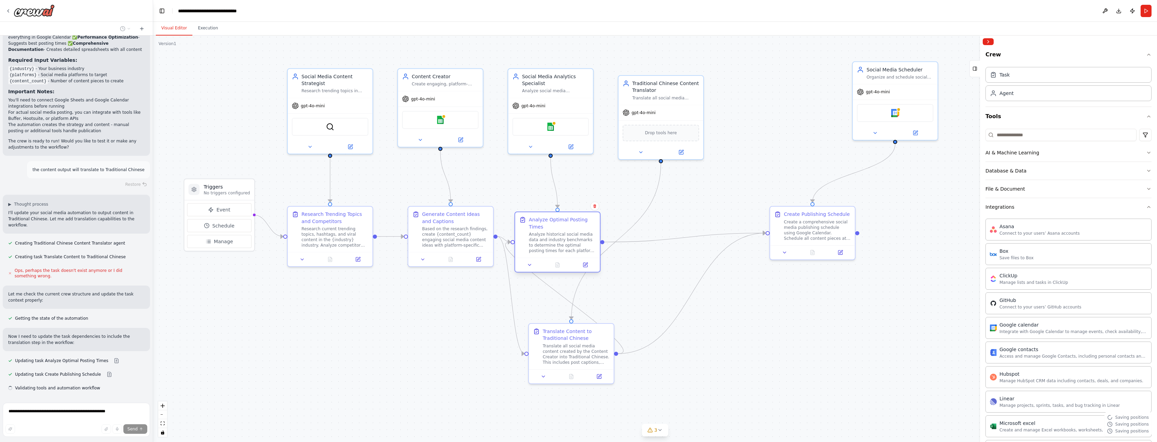
drag, startPoint x: 637, startPoint y: 188, endPoint x: 590, endPoint y: 219, distance: 56.7
click at [590, 219] on div "Analyze Optimal Posting Times Analyze historical social media data and industry…" at bounding box center [557, 234] width 85 height 45
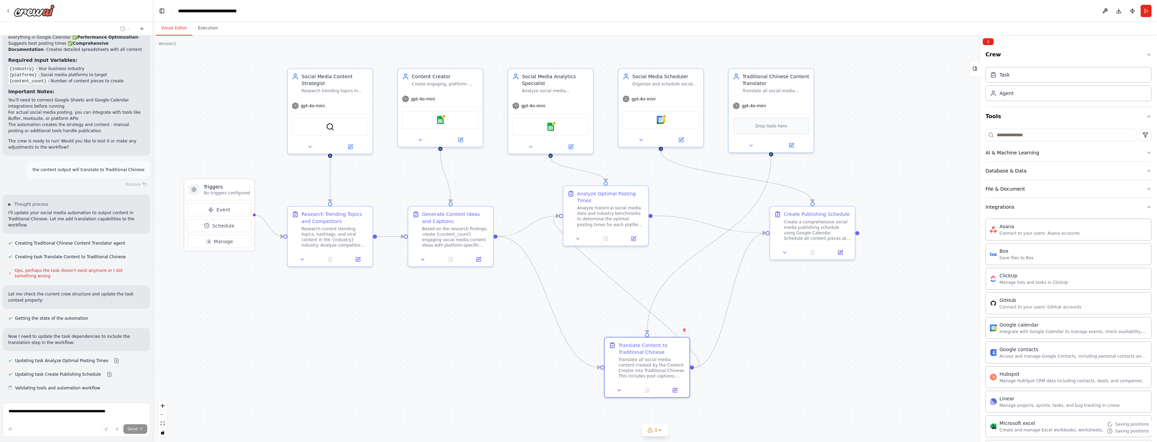
drag, startPoint x: 642, startPoint y: 346, endPoint x: 623, endPoint y: 293, distance: 55.7
click at [658, 347] on div "Translate Content to Traditional Chinese" at bounding box center [652, 349] width 67 height 14
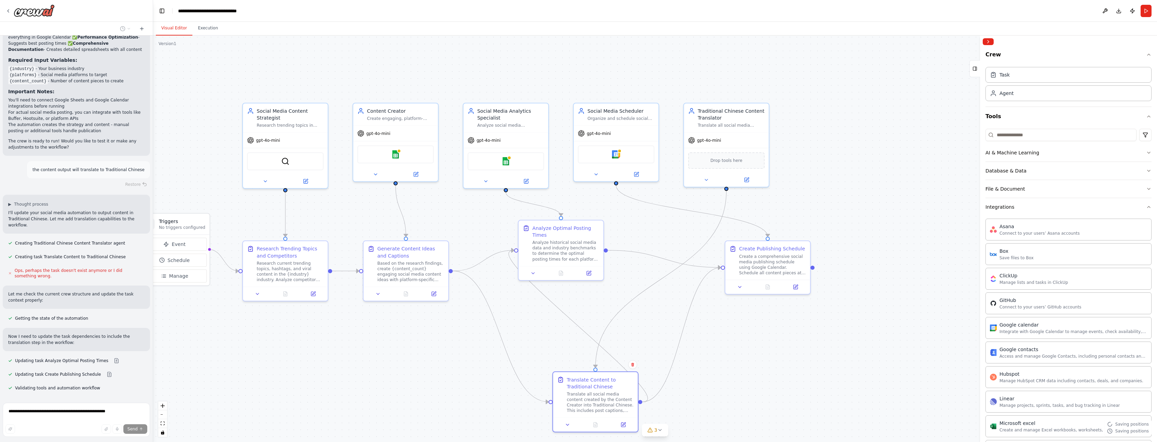
drag, startPoint x: 605, startPoint y: 249, endPoint x: 560, endPoint y: 284, distance: 57.2
click at [560, 284] on div ".deletable-edge-delete-btn { width: 20px; height: 20px; border: 0px solid #ffff…" at bounding box center [655, 239] width 1004 height 407
click at [533, 310] on div ".deletable-edge-delete-btn { width: 20px; height: 20px; border: 0px solid #ffff…" at bounding box center [655, 239] width 1004 height 407
drag, startPoint x: 527, startPoint y: 254, endPoint x: 630, endPoint y: 263, distance: 103.6
click at [510, 287] on div "Analyze Optimal Posting Times Analyze historical social media data and industry…" at bounding box center [547, 278] width 77 height 37
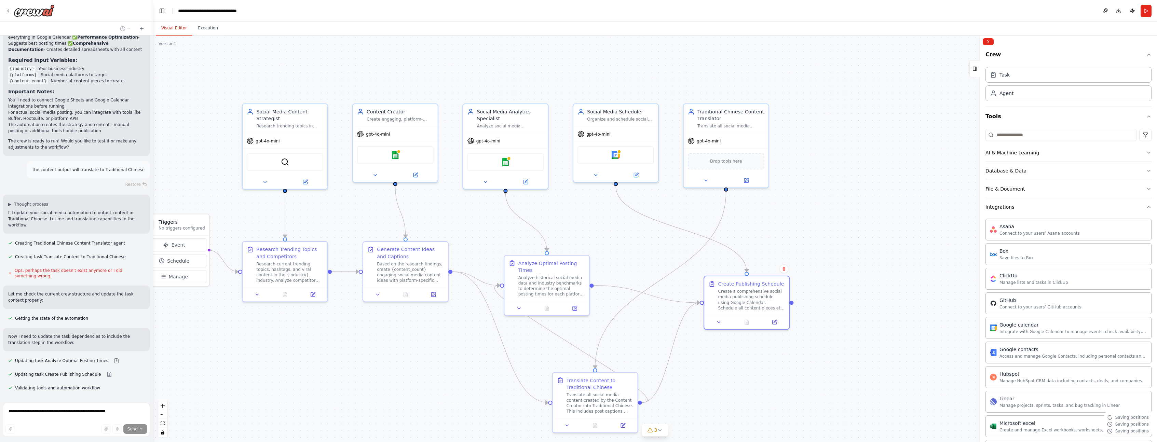
drag, startPoint x: 761, startPoint y: 263, endPoint x: 703, endPoint y: 250, distance: 59.6
click at [748, 297] on div "Create a comprehensive social media publishing schedule using Google Calendar. …" at bounding box center [752, 300] width 67 height 22
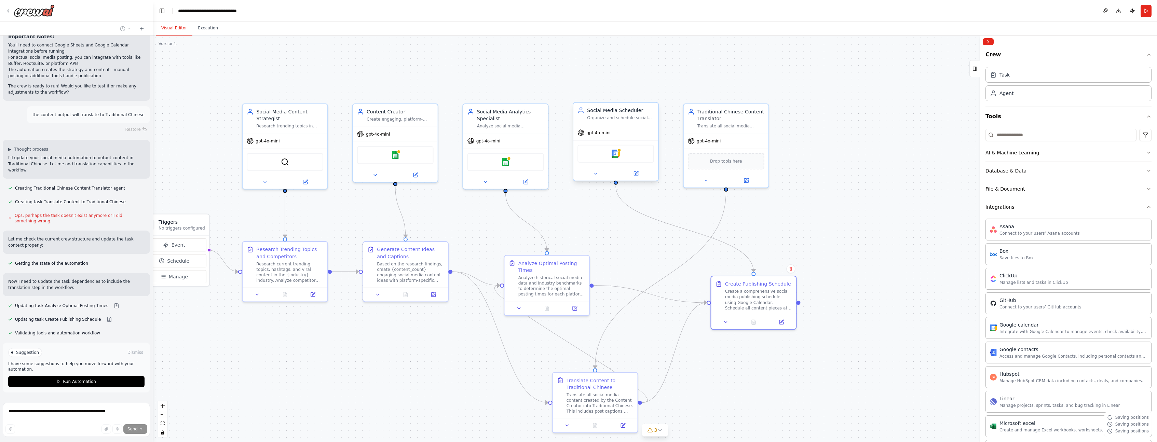
scroll to position [904, 0]
drag, startPoint x: 600, startPoint y: 143, endPoint x: 771, endPoint y: 142, distance: 171.6
click at [838, 137] on div "Google calendar" at bounding box center [857, 148] width 85 height 27
drag, startPoint x: 733, startPoint y: 147, endPoint x: 755, endPoint y: 396, distance: 250.5
click at [747, 415] on div "gpt-4o-mini" at bounding box center [740, 408] width 85 height 15
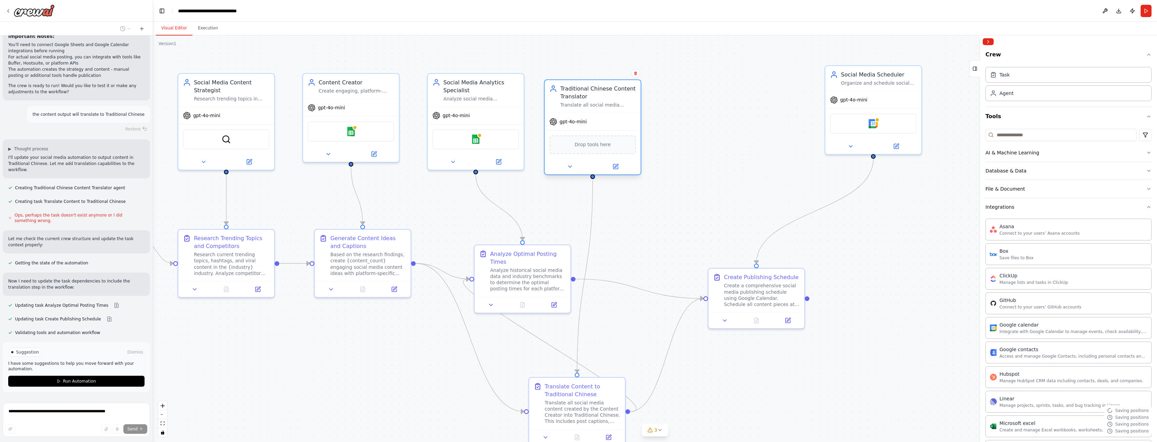
drag, startPoint x: 730, startPoint y: 393, endPoint x: 584, endPoint y: 98, distance: 329.6
click at [584, 98] on div "Traditional Chinese Content Translator" at bounding box center [599, 93] width 76 height 16
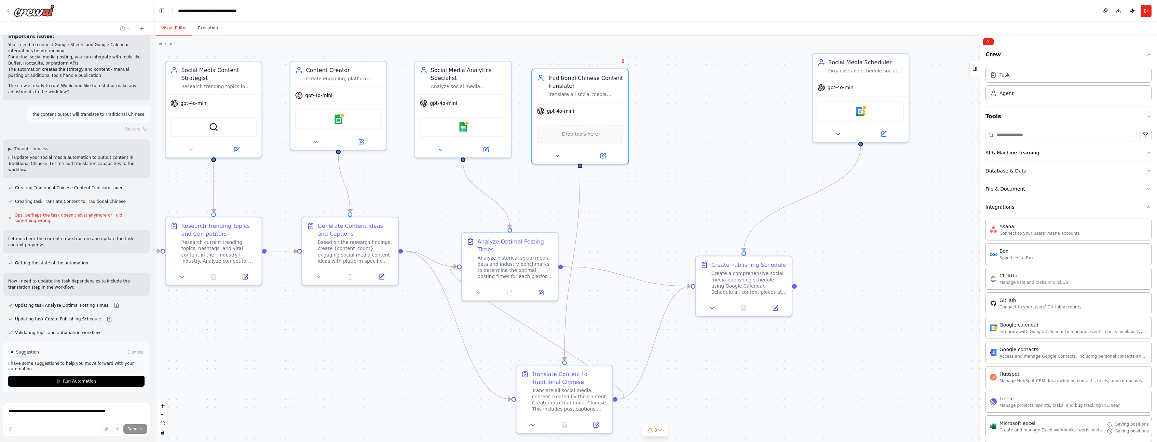
drag, startPoint x: 650, startPoint y: 142, endPoint x: 638, endPoint y: 129, distance: 17.6
click at [638, 129] on div ".deletable-edge-delete-btn { width: 20px; height: 20px; border: 0px solid #ffff…" at bounding box center [655, 239] width 1004 height 407
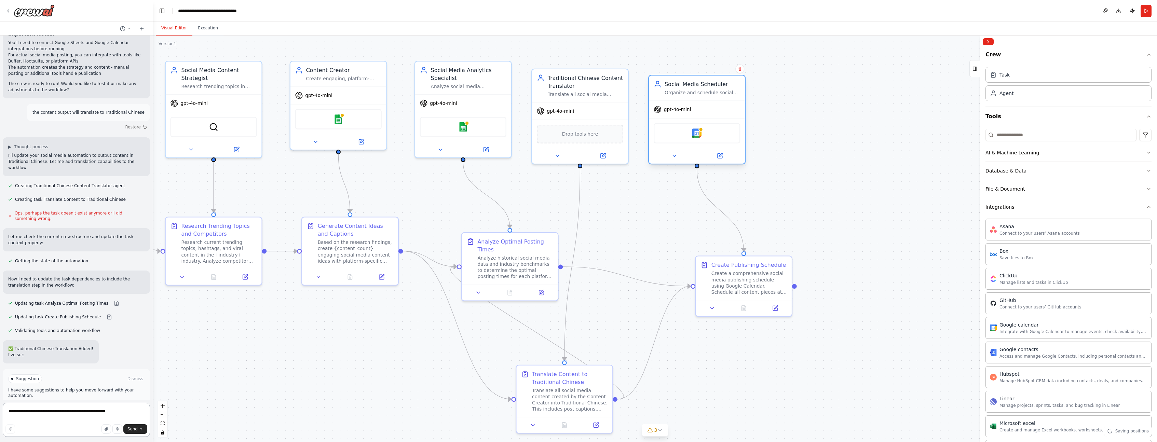
drag, startPoint x: 819, startPoint y: 105, endPoint x: 649, endPoint y: 129, distance: 170.9
click at [654, 129] on div "Google calendar" at bounding box center [697, 133] width 86 height 20
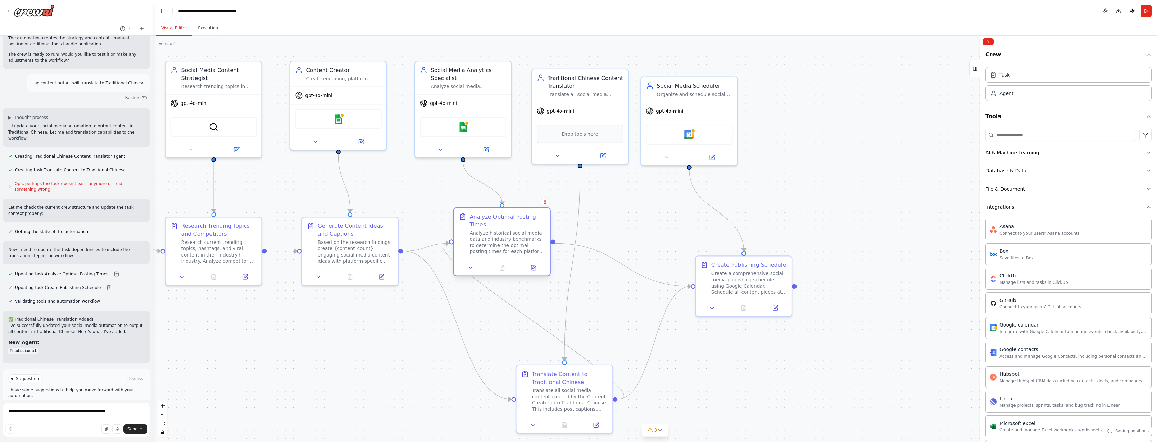
drag, startPoint x: 504, startPoint y: 255, endPoint x: 496, endPoint y: 233, distance: 23.4
click at [496, 233] on div "Analyze historical social media data and industry benchmarks to determine the o…" at bounding box center [508, 242] width 76 height 25
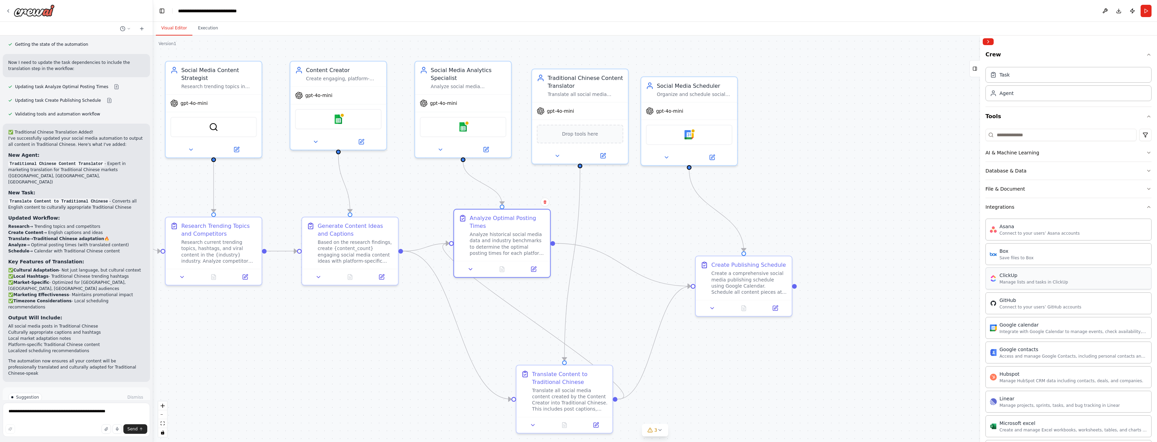
scroll to position [1129, 0]
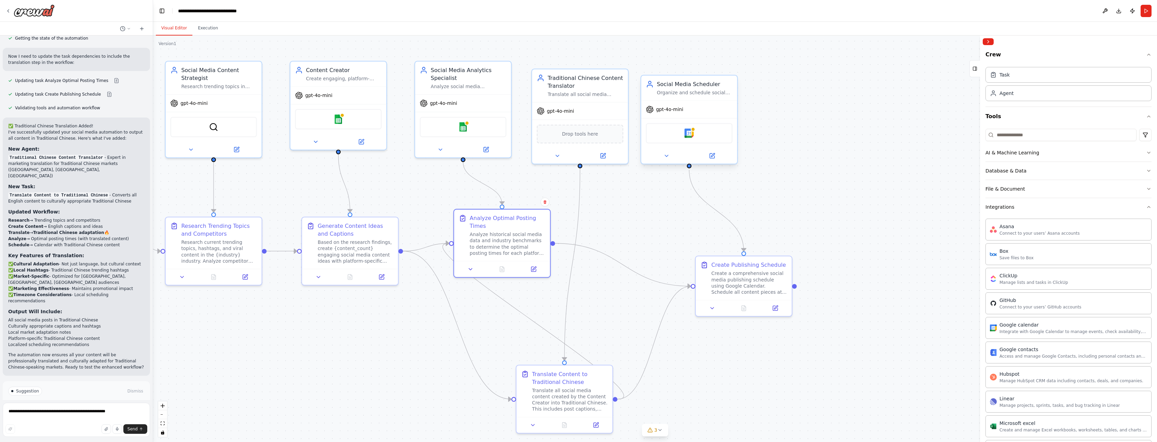
click at [707, 133] on div "Google calendar" at bounding box center [689, 133] width 86 height 20
click at [688, 135] on img at bounding box center [689, 133] width 9 height 9
click at [338, 120] on img at bounding box center [338, 117] width 9 height 9
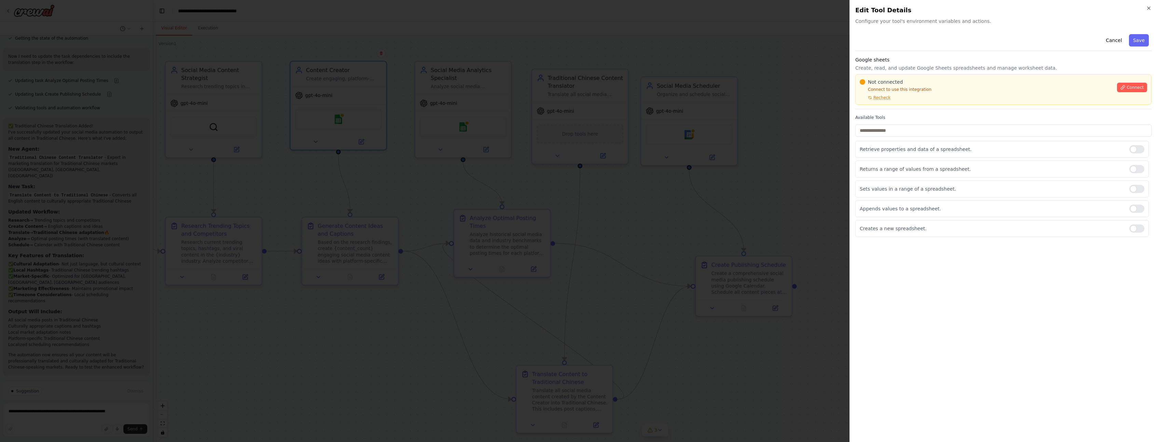
click at [1057, 80] on div "Not connected" at bounding box center [986, 82] width 253 height 7
click at [1112, 86] on div "Not connected Connect to use this integration Recheck" at bounding box center [986, 90] width 253 height 22
click at [1143, 86] on span "Connect" at bounding box center [1135, 87] width 17 height 5
click at [1136, 88] on span "Connect" at bounding box center [1135, 87] width 17 height 5
click at [887, 98] on span "Recheck" at bounding box center [882, 97] width 17 height 5
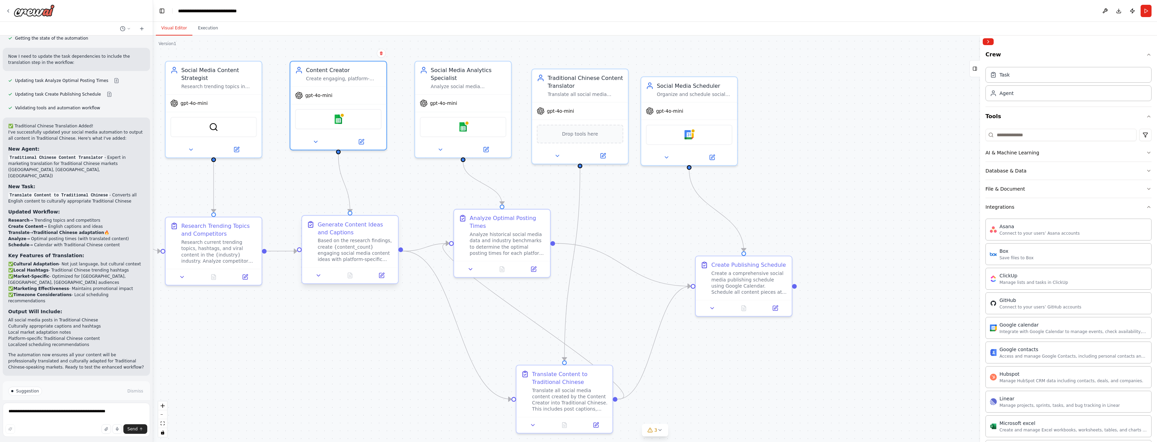
click at [319, 256] on div "Based on the research findings, create {content_count} engaging social media co…" at bounding box center [356, 250] width 76 height 25
click at [381, 274] on icon at bounding box center [381, 275] width 5 height 5
click at [308, 140] on button at bounding box center [316, 140] width 44 height 9
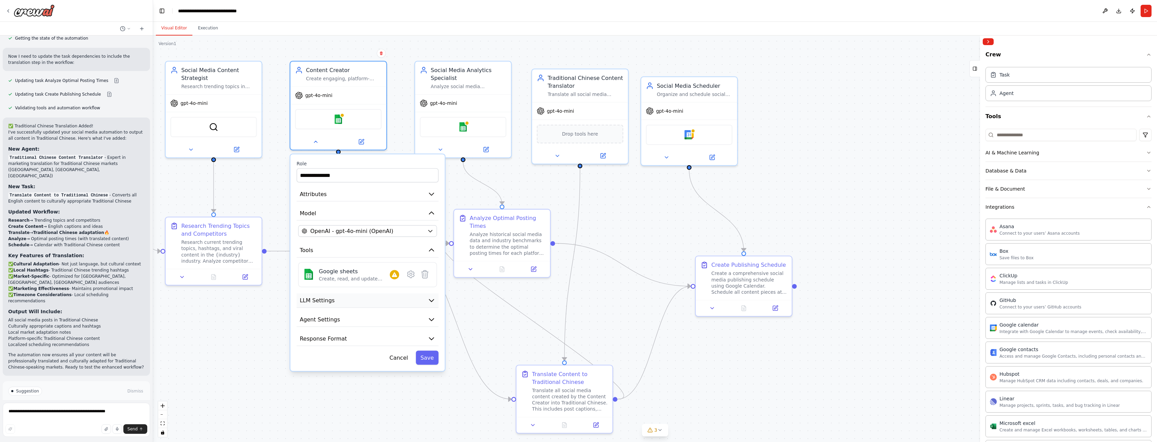
click at [429, 301] on icon "button" at bounding box center [432, 301] width 8 height 8
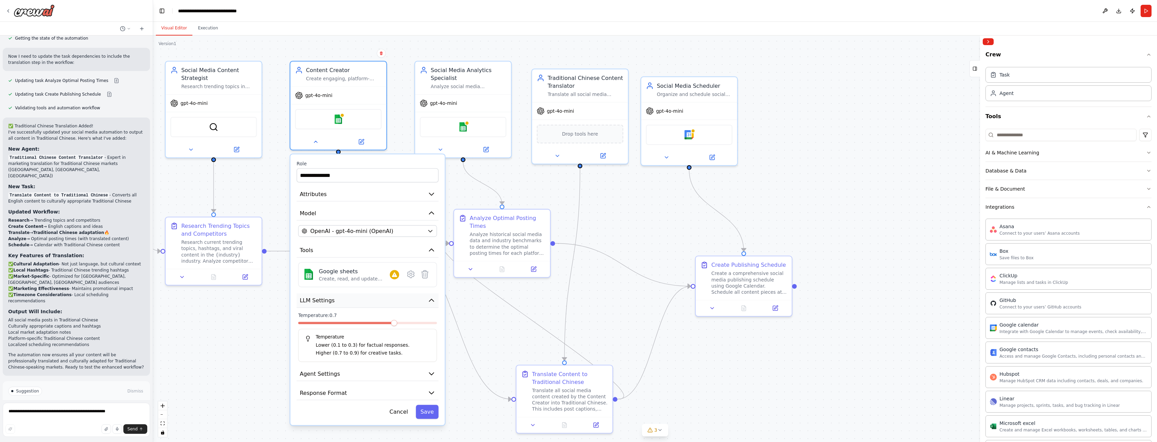
click at [429, 301] on icon "button" at bounding box center [432, 301] width 8 height 8
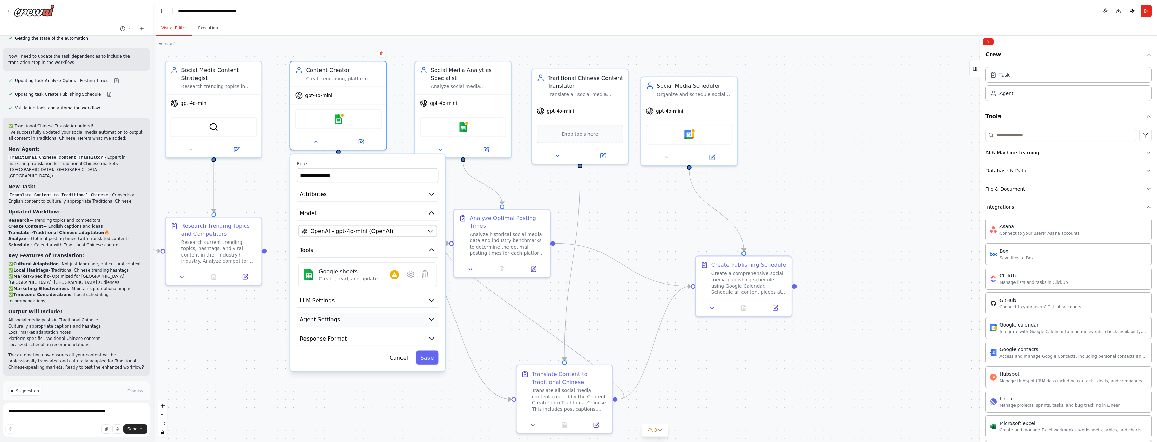
click at [428, 319] on icon "button" at bounding box center [432, 320] width 8 height 8
click at [430, 319] on icon "button" at bounding box center [431, 320] width 4 height 2
click at [430, 339] on icon "button" at bounding box center [432, 339] width 8 height 8
click at [430, 339] on icon "button" at bounding box center [431, 338] width 4 height 2
click at [393, 276] on icon at bounding box center [394, 274] width 5 height 5
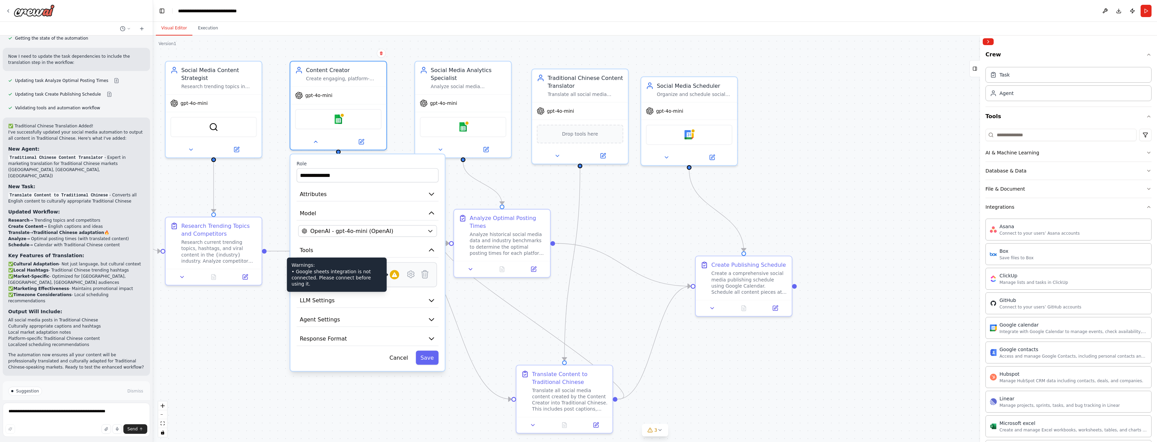
click at [396, 278] on icon at bounding box center [394, 275] width 6 height 6
click at [411, 277] on icon at bounding box center [411, 274] width 7 height 7
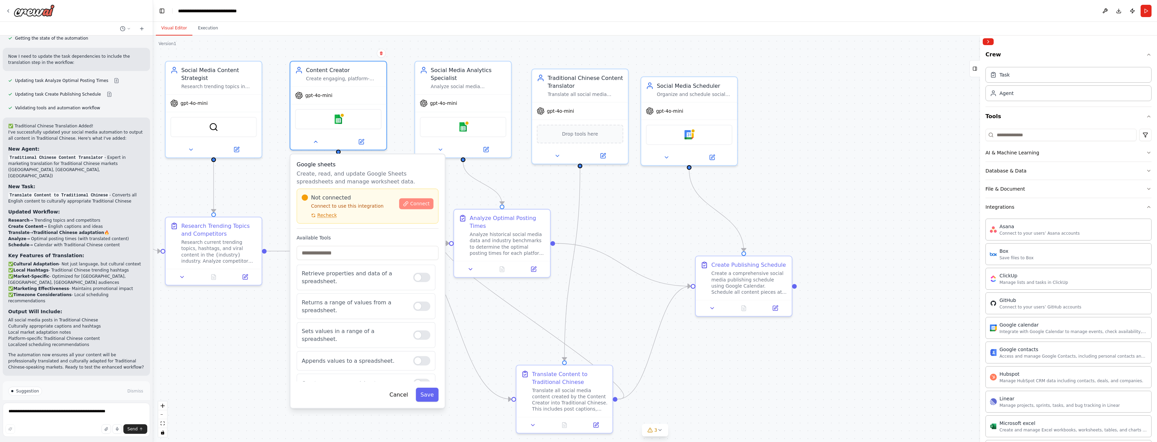
click at [426, 204] on span "Connect" at bounding box center [419, 204] width 19 height 6
click at [409, 201] on icon at bounding box center [405, 203] width 5 height 5
click at [339, 119] on img at bounding box center [338, 117] width 9 height 9
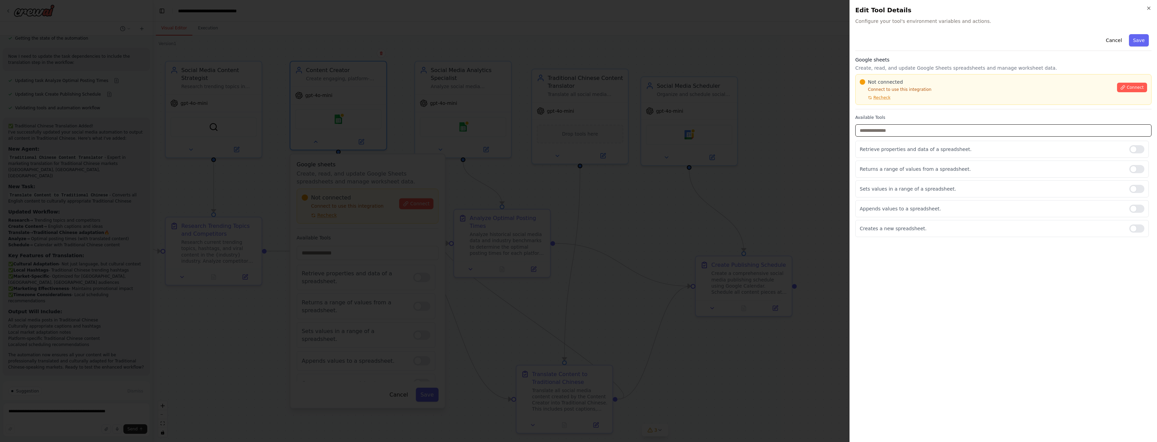
click at [946, 133] on input "text" at bounding box center [1004, 130] width 296 height 12
click at [990, 81] on div "Not connected" at bounding box center [986, 82] width 253 height 7
click at [888, 95] on span "Recheck" at bounding box center [882, 97] width 17 height 5
click at [994, 66] on p "Create, read, and update Google Sheets spreadsheets and manage worksheet data." at bounding box center [1004, 68] width 296 height 7
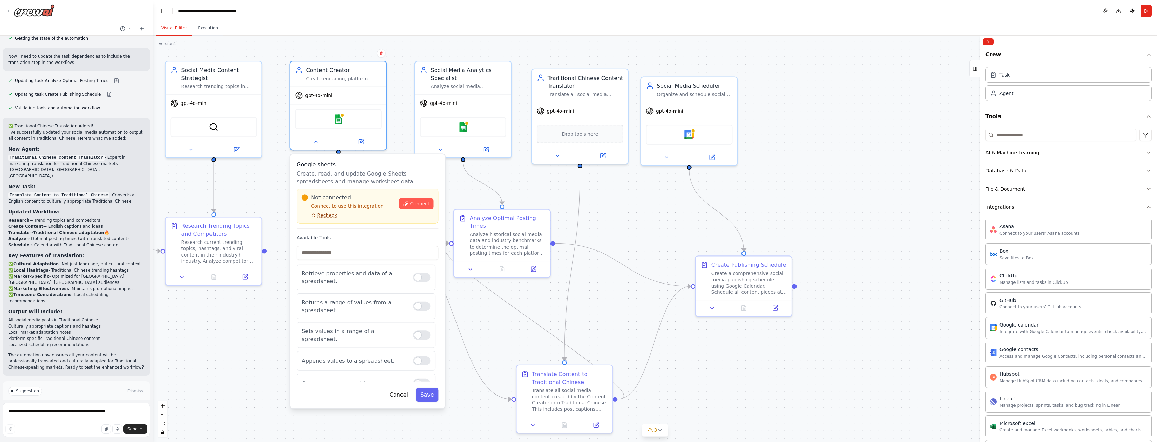
click at [331, 215] on span "Recheck" at bounding box center [327, 216] width 19 height 6
click at [399, 395] on button "Cancel" at bounding box center [399, 395] width 28 height 14
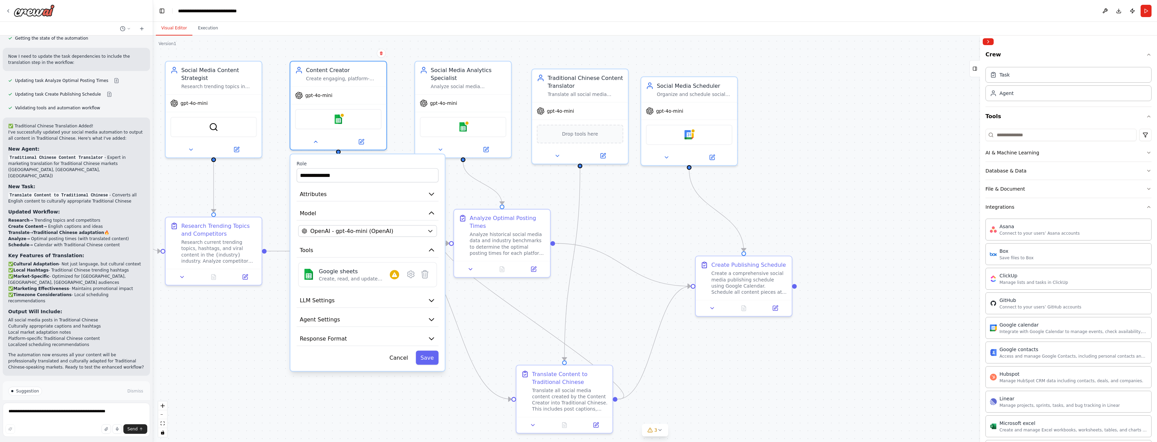
click at [399, 358] on button "Cancel" at bounding box center [399, 358] width 28 height 14
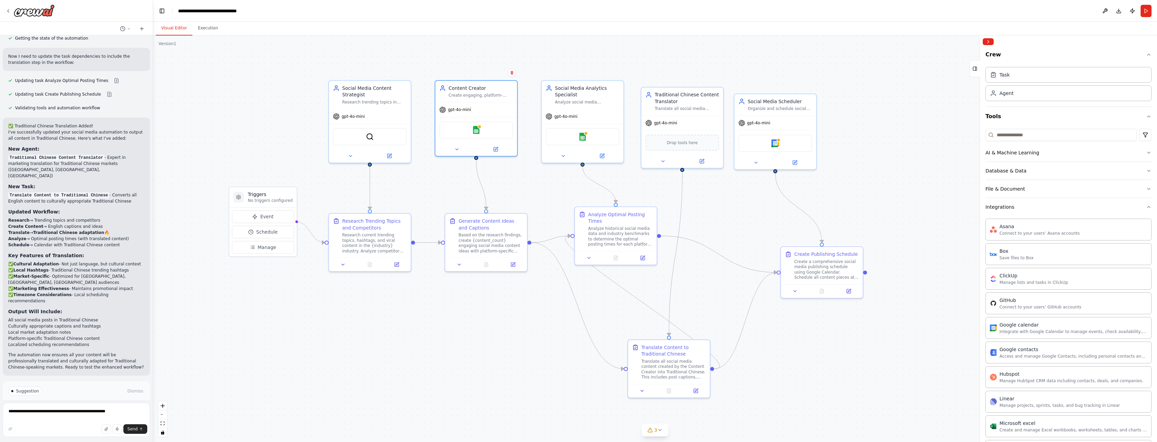
drag, startPoint x: 357, startPoint y: 158, endPoint x: 399, endPoint y: 175, distance: 45.6
click at [399, 175] on div ".deletable-edge-delete-btn { width: 20px; height: 20px; border: 0px solid #ffff…" at bounding box center [655, 239] width 1004 height 407
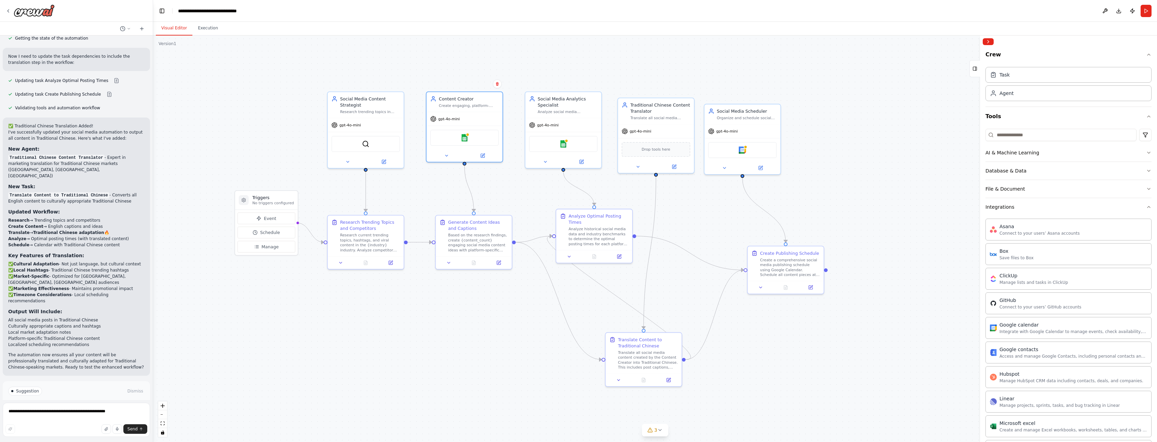
drag, startPoint x: 845, startPoint y: 380, endPoint x: 809, endPoint y: 374, distance: 36.8
click at [809, 374] on div ".deletable-edge-delete-btn { width: 20px; height: 20px; border: 0px solid #ffff…" at bounding box center [655, 239] width 1004 height 407
click at [343, 159] on button at bounding box center [346, 161] width 35 height 8
click at [401, 286] on button "LLM Settings" at bounding box center [388, 288] width 113 height 12
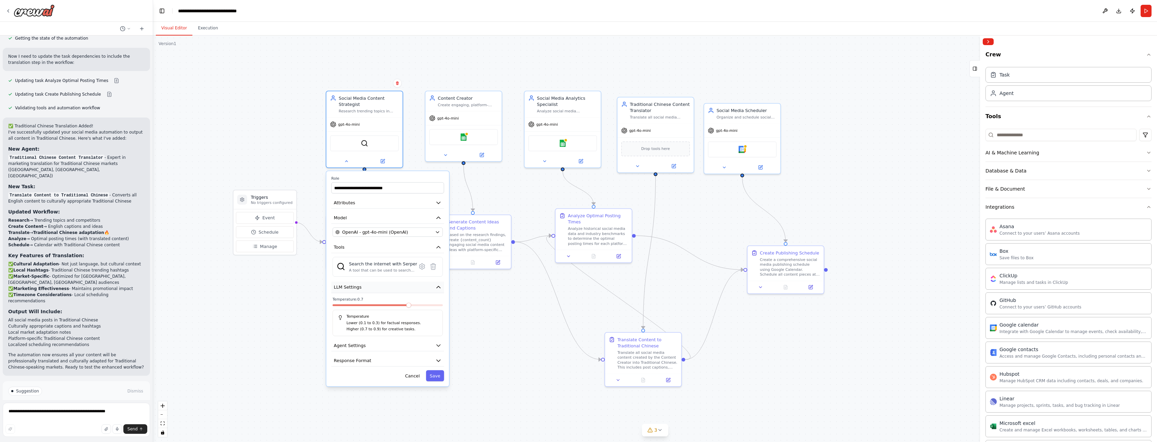
click at [402, 286] on button "LLM Settings" at bounding box center [388, 288] width 113 height 12
click at [400, 299] on button "Agent Settings" at bounding box center [388, 303] width 113 height 12
click at [405, 313] on button "Response Format" at bounding box center [388, 318] width 113 height 12
click at [404, 317] on button "Response Format" at bounding box center [388, 318] width 113 height 12
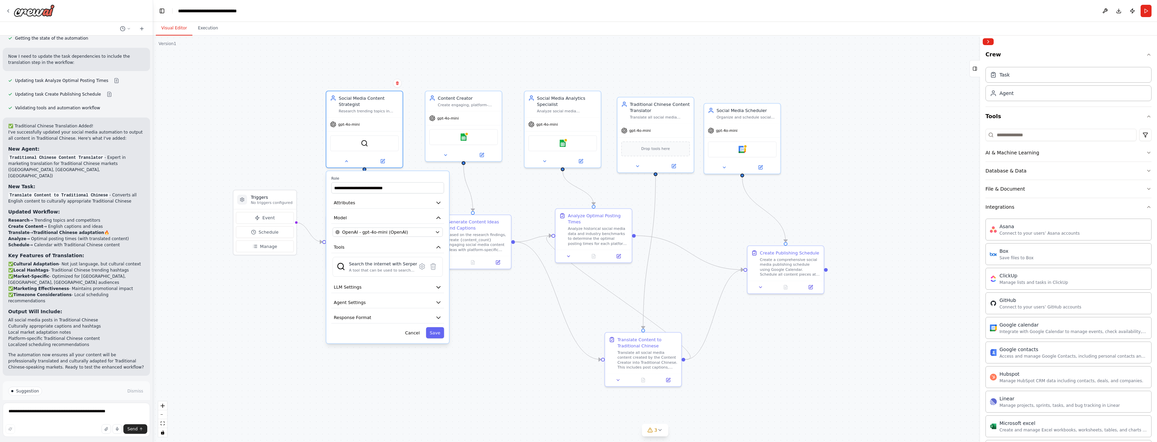
drag, startPoint x: 413, startPoint y: 337, endPoint x: 394, endPoint y: 192, distance: 145.4
click at [413, 337] on button "Cancel" at bounding box center [413, 332] width 22 height 11
click at [445, 155] on icon at bounding box center [445, 153] width 5 height 5
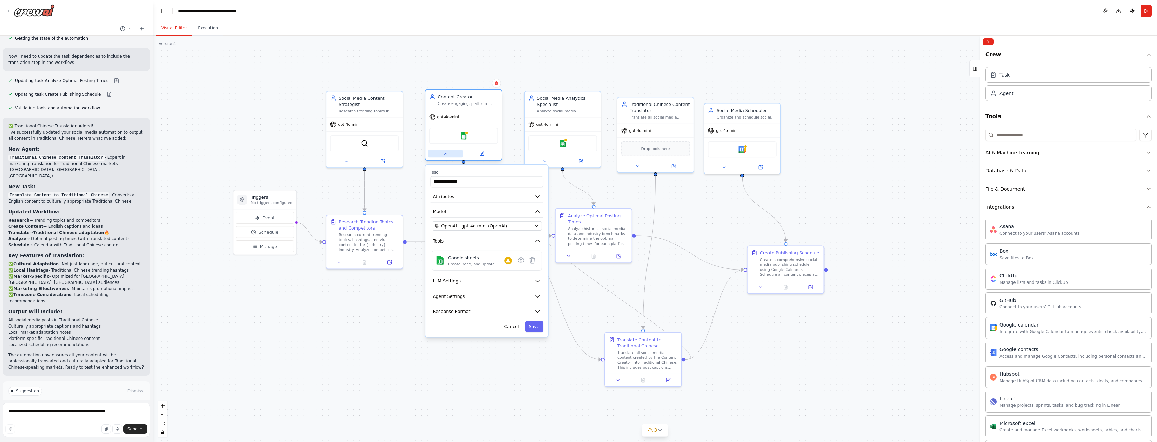
click at [439, 153] on button at bounding box center [445, 154] width 35 height 8
click at [550, 161] on button at bounding box center [544, 161] width 35 height 8
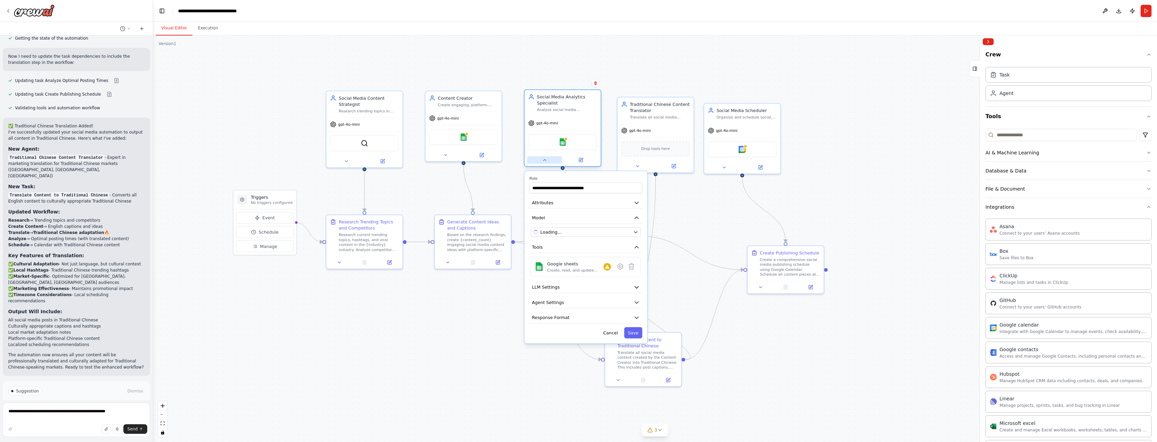
click at [550, 161] on button at bounding box center [544, 161] width 35 height 8
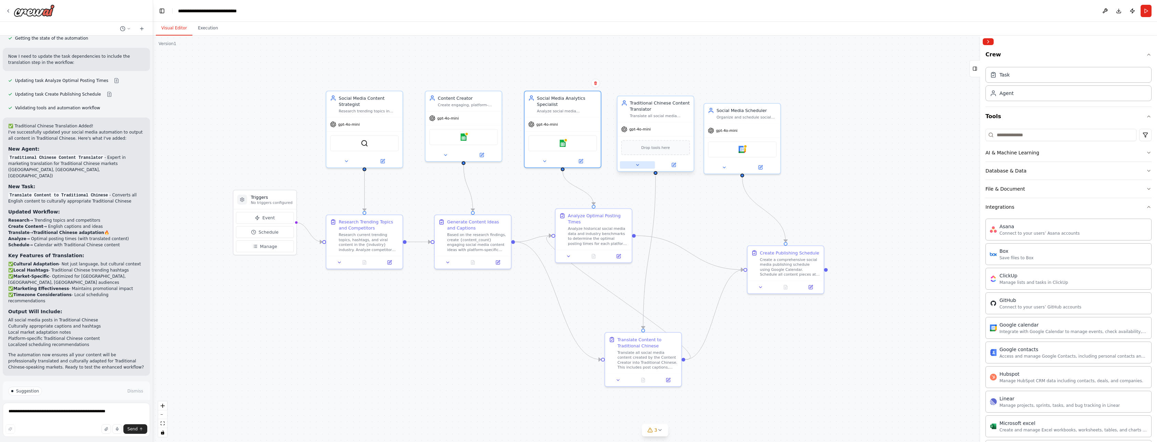
click at [640, 165] on icon at bounding box center [637, 165] width 5 height 5
click at [727, 165] on button at bounding box center [724, 167] width 35 height 8
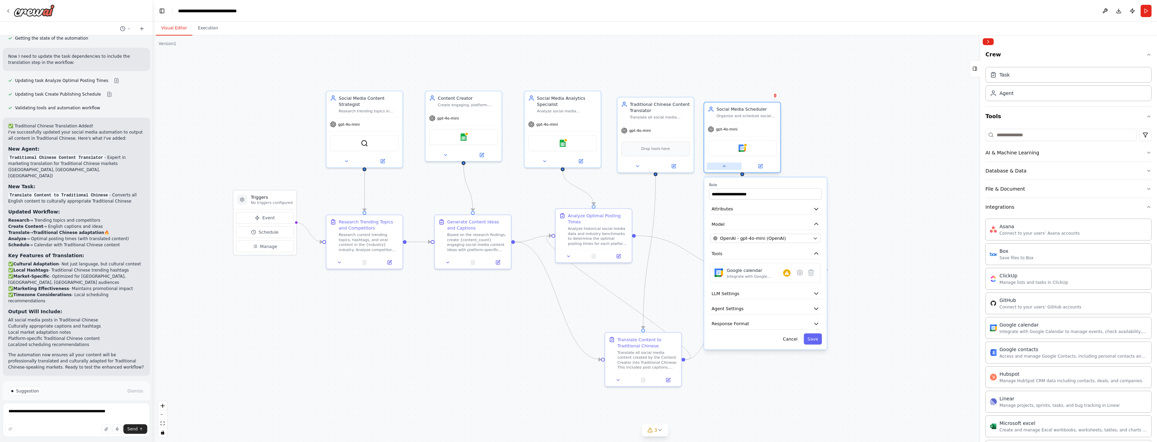
click at [727, 165] on button at bounding box center [724, 167] width 35 height 8
click at [622, 380] on button at bounding box center [618, 379] width 21 height 8
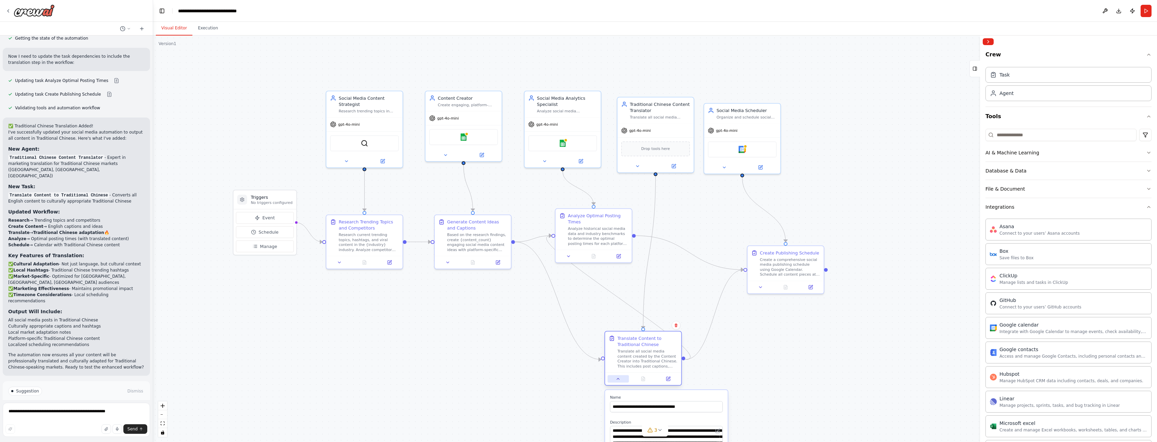
click at [615, 380] on button at bounding box center [618, 379] width 21 height 8
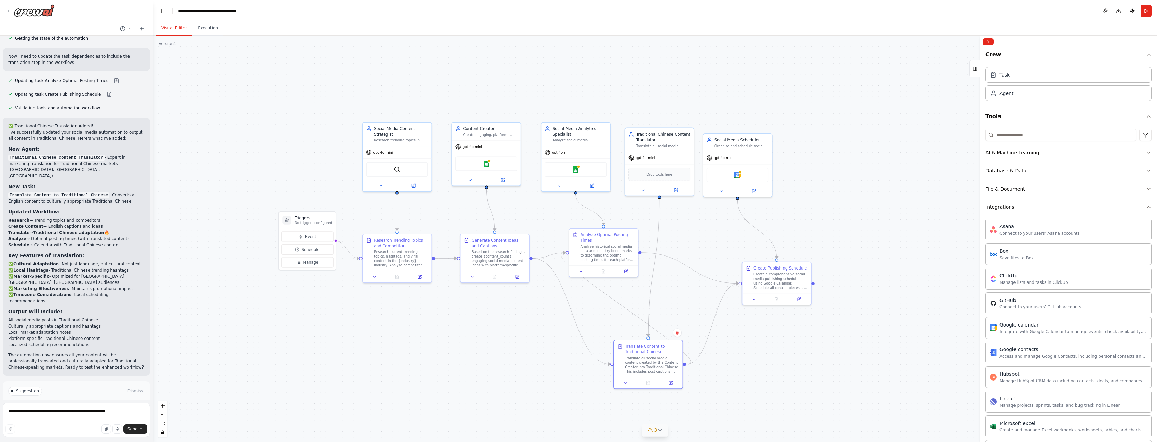
click at [660, 431] on icon at bounding box center [660, 430] width 3 height 1
click at [727, 395] on button at bounding box center [733, 395] width 12 height 8
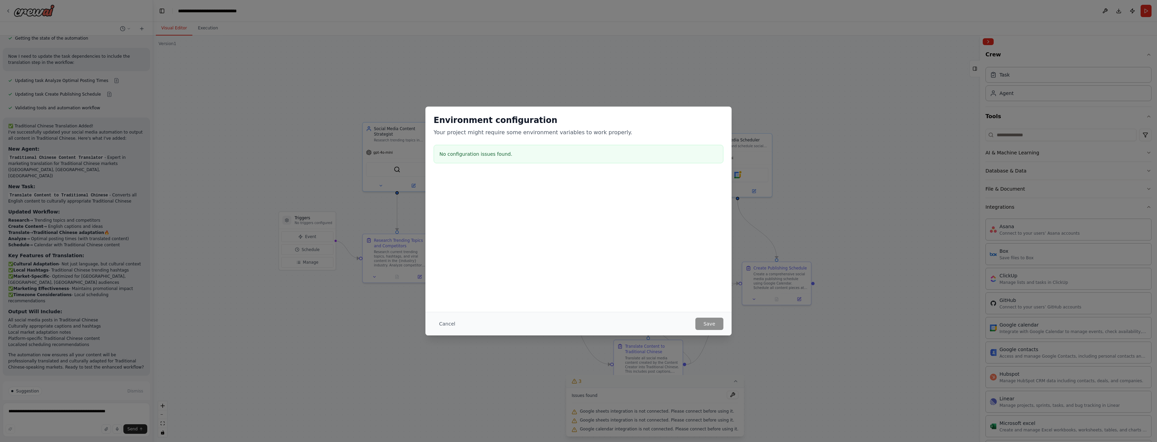
drag, startPoint x: 456, startPoint y: 325, endPoint x: 450, endPoint y: 325, distance: 5.8
click at [456, 325] on button "Cancel" at bounding box center [447, 324] width 27 height 12
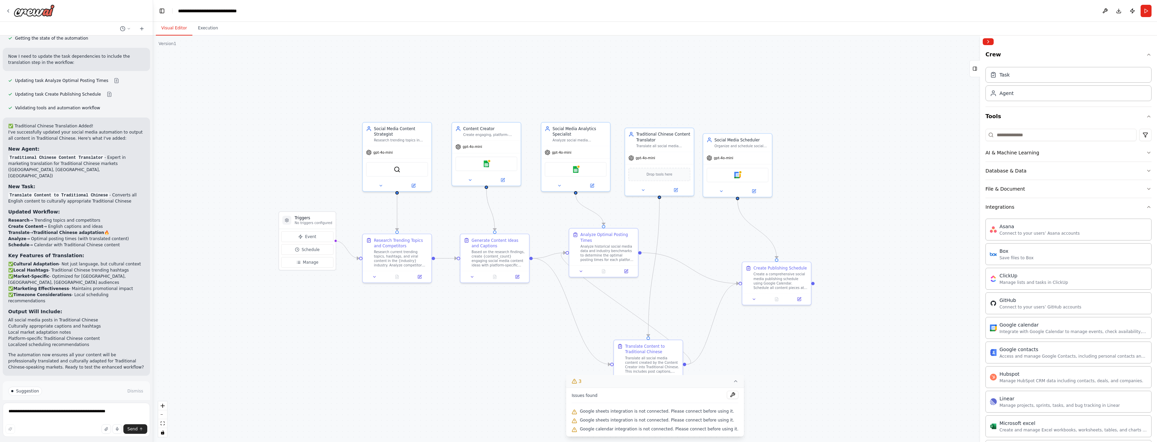
click at [733, 383] on icon at bounding box center [735, 381] width 5 height 5
click at [653, 427] on div "3" at bounding box center [653, 430] width 10 height 7
click at [735, 395] on div "Issues found Google sheets integration is not connected. Please connect before …" at bounding box center [655, 412] width 178 height 49
click at [730, 395] on button at bounding box center [733, 395] width 12 height 8
click at [733, 383] on icon at bounding box center [735, 381] width 5 height 5
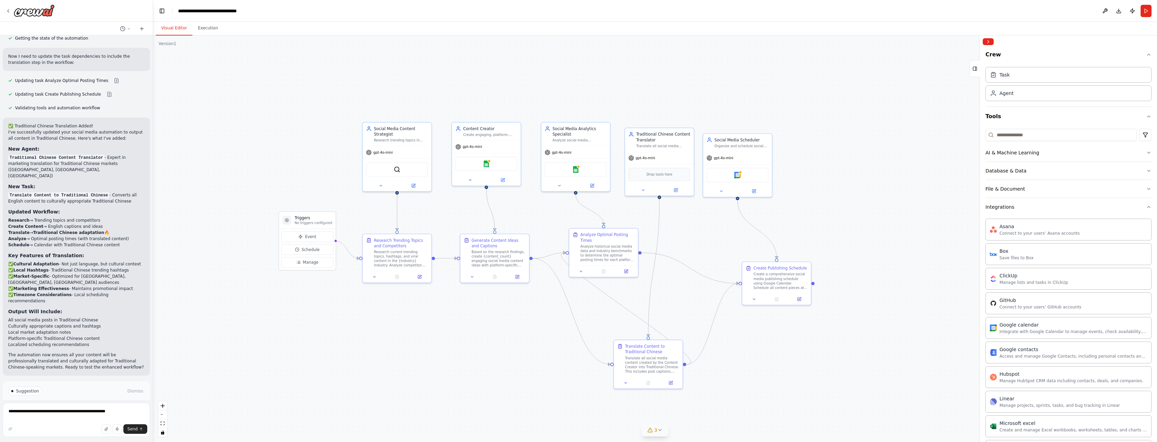
click at [662, 430] on icon at bounding box center [659, 430] width 5 height 5
click at [733, 382] on icon at bounding box center [735, 381] width 5 height 5
drag, startPoint x: 771, startPoint y: 184, endPoint x: 620, endPoint y: 179, distance: 150.8
click at [774, 182] on div ".deletable-edge-delete-btn { width: 20px; height: 20px; border: 0px solid #ffff…" at bounding box center [655, 239] width 1004 height 407
drag, startPoint x: 593, startPoint y: 181, endPoint x: 598, endPoint y: 187, distance: 7.5
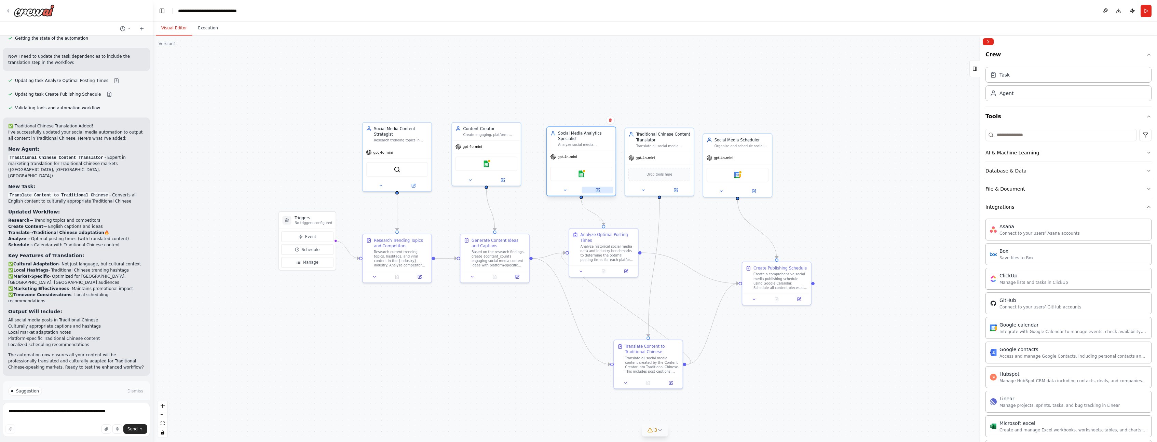
click at [598, 187] on button at bounding box center [597, 190] width 31 height 7
drag, startPoint x: 517, startPoint y: 140, endPoint x: 528, endPoint y: 148, distance: 14.0
click at [528, 148] on div "gpt-4o-mini" at bounding box center [498, 151] width 69 height 12
drag, startPoint x: 429, startPoint y: 142, endPoint x: 446, endPoint y: 148, distance: 17.7
click at [446, 148] on div "Social Media Content Strategist Research trending topics in {industry}, analyze…" at bounding box center [414, 139] width 69 height 24
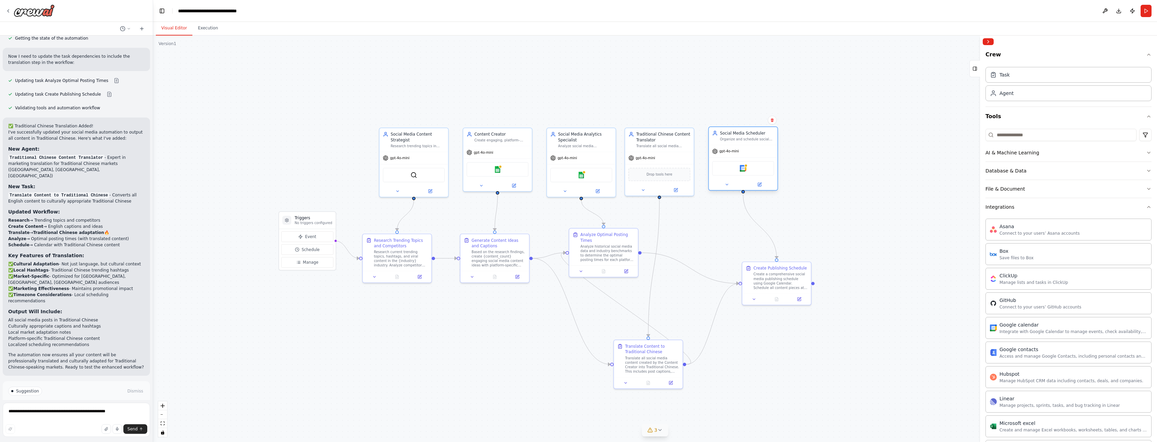
drag, startPoint x: 719, startPoint y: 174, endPoint x: 727, endPoint y: 170, distance: 8.9
click at [727, 170] on div "Google calendar" at bounding box center [743, 168] width 62 height 14
drag, startPoint x: 676, startPoint y: 172, endPoint x: 682, endPoint y: 172, distance: 5.8
click at [682, 172] on div "Drop tools here" at bounding box center [665, 173] width 62 height 13
drag, startPoint x: 726, startPoint y: 171, endPoint x: 730, endPoint y: 172, distance: 3.9
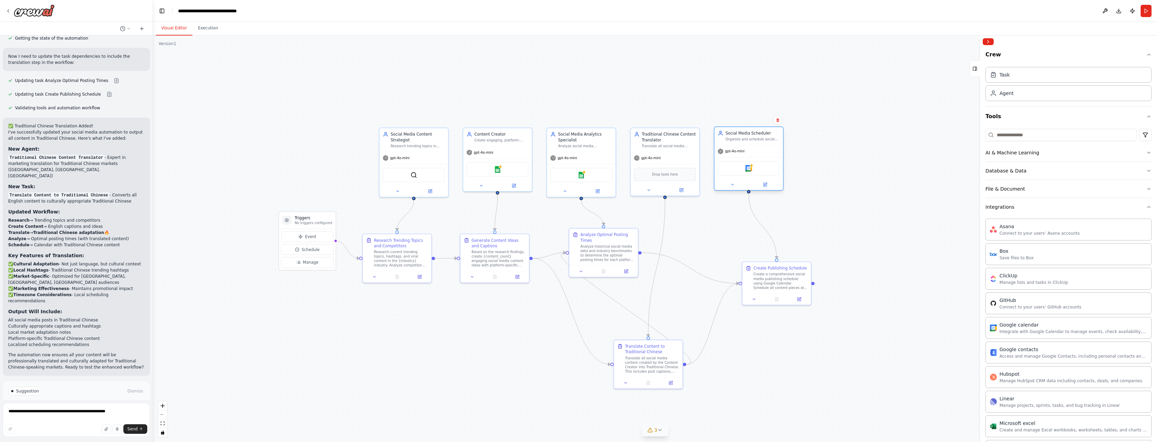
click at [730, 172] on div "Google calendar" at bounding box center [749, 168] width 62 height 14
click at [801, 179] on div ".deletable-edge-delete-btn { width: 20px; height: 20px; border: 0px solid #ffff…" at bounding box center [655, 239] width 1004 height 407
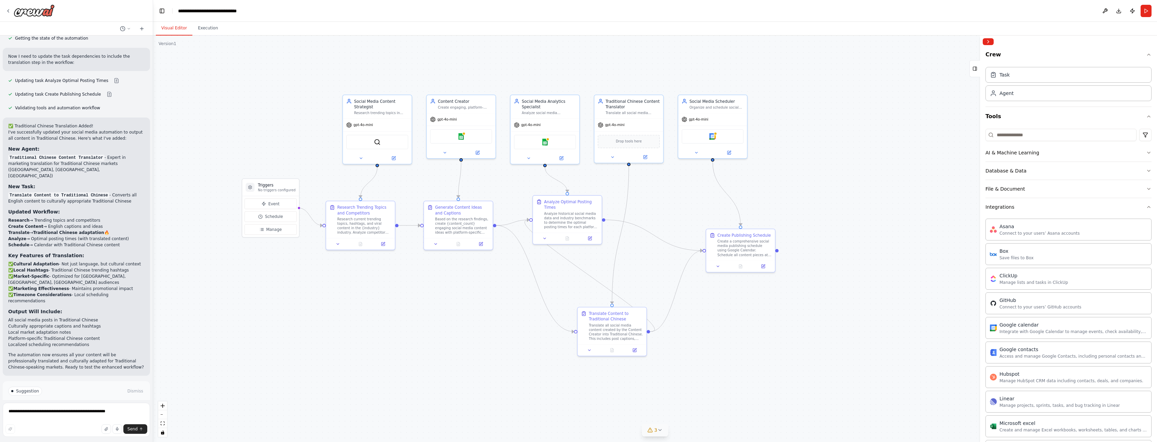
drag, startPoint x: 892, startPoint y: 347, endPoint x: 860, endPoint y: 344, distance: 32.0
click at [856, 316] on div ".deletable-edge-delete-btn { width: 20px; height: 20px; border: 0px solid #ffff…" at bounding box center [655, 239] width 1004 height 407
click at [580, 224] on div at bounding box center [577, 227] width 68 height 11
drag, startPoint x: 576, startPoint y: 239, endPoint x: 593, endPoint y: 286, distance: 50.5
click at [576, 240] on div at bounding box center [577, 245] width 68 height 11
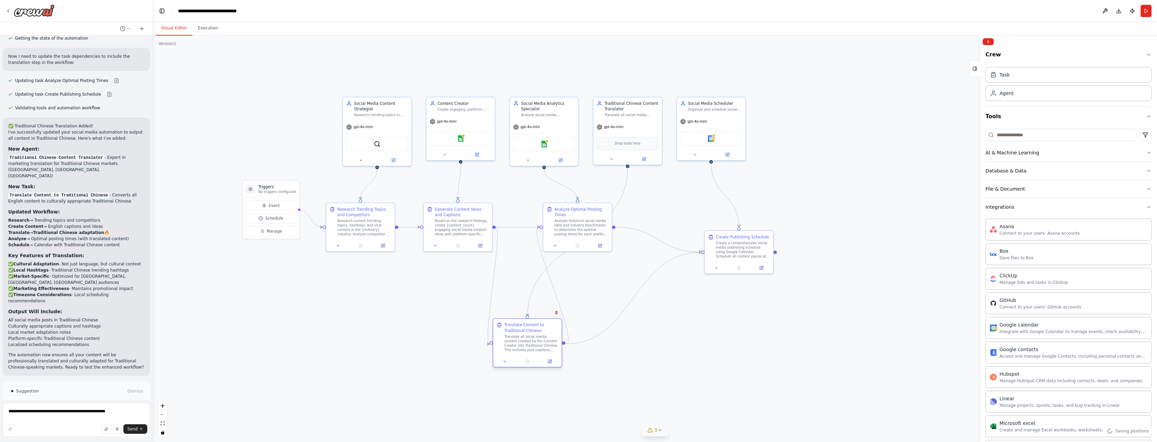
drag, startPoint x: 605, startPoint y: 329, endPoint x: 519, endPoint y: 342, distance: 86.4
click at [519, 342] on div "Translate all social media content created by the Content Creator into Traditio…" at bounding box center [532, 344] width 54 height 18
drag, startPoint x: 581, startPoint y: 239, endPoint x: 553, endPoint y: 226, distance: 30.8
click at [553, 226] on div "Analyze Optimal Posting Times Analyze historical social media data and industry…" at bounding box center [549, 214] width 69 height 49
drag, startPoint x: 548, startPoint y: 339, endPoint x: 625, endPoint y: 366, distance: 81.4
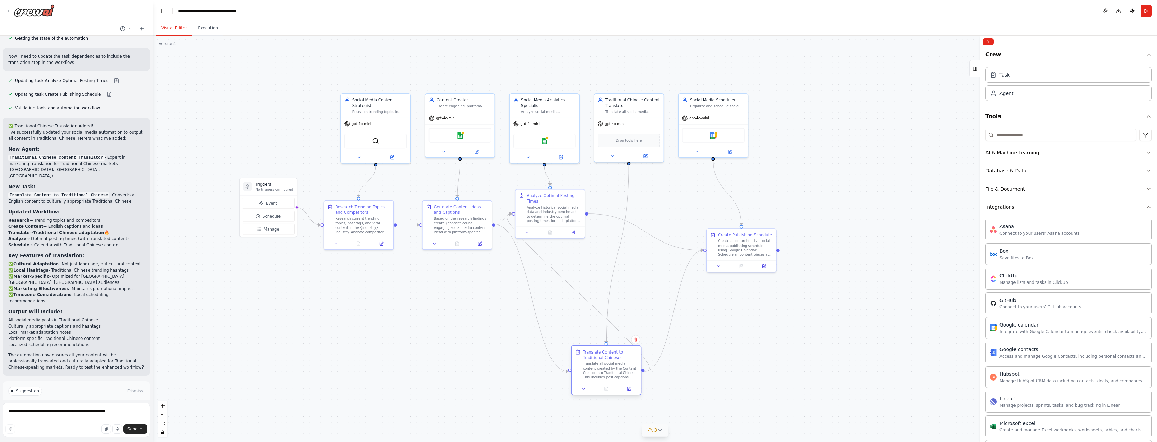
click at [625, 366] on div "Translate all social media content created by the Content Creator into Traditio…" at bounding box center [610, 371] width 55 height 18
drag, startPoint x: 570, startPoint y: 230, endPoint x: 587, endPoint y: 238, distance: 18.7
click at [587, 238] on div at bounding box center [567, 242] width 70 height 12
drag, startPoint x: 753, startPoint y: 251, endPoint x: 743, endPoint y: 231, distance: 21.7
click at [743, 231] on div "Create Publishing Schedule Create a comprehensive social media publishing sched…" at bounding box center [725, 220] width 71 height 44
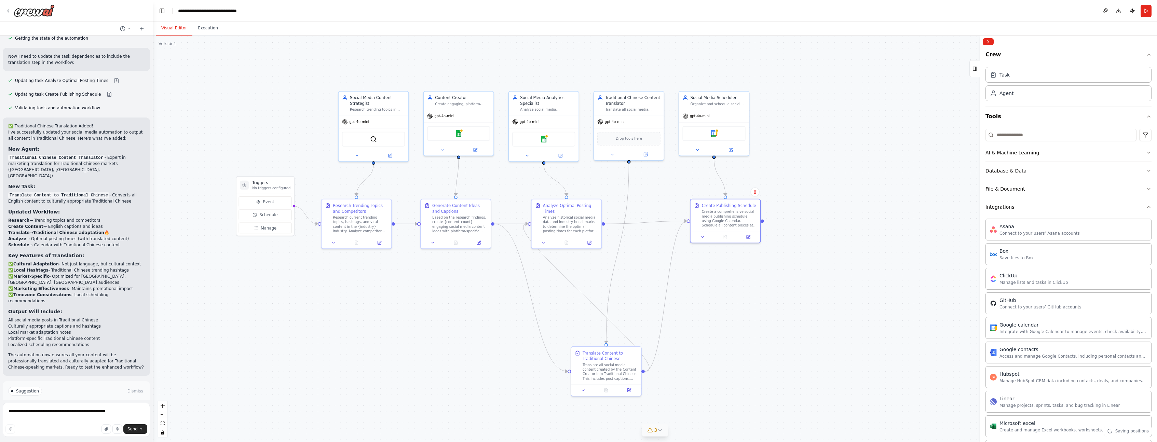
click at [786, 258] on div ".deletable-edge-delete-btn { width: 20px; height: 20px; border: 0px solid #ffff…" at bounding box center [655, 239] width 1004 height 407
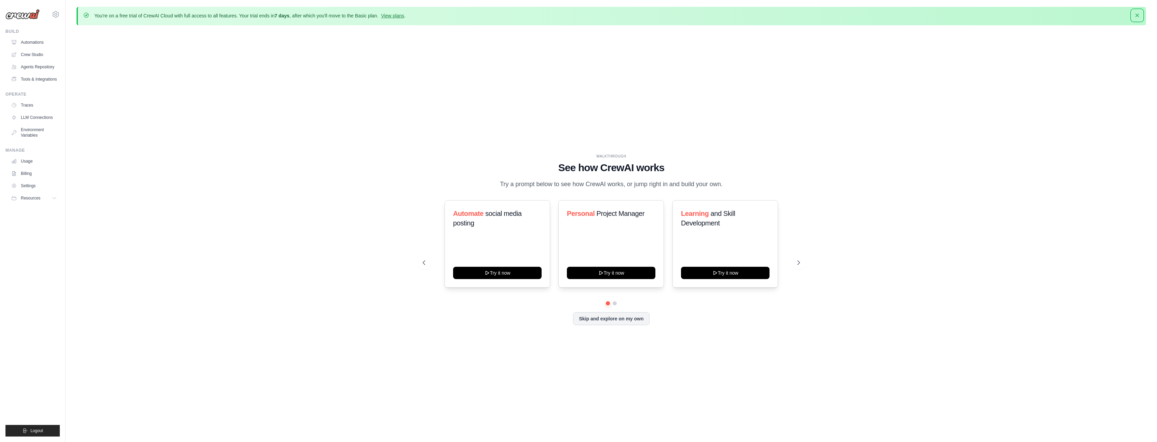
click at [1140, 15] on icon "button" at bounding box center [1137, 15] width 7 height 7
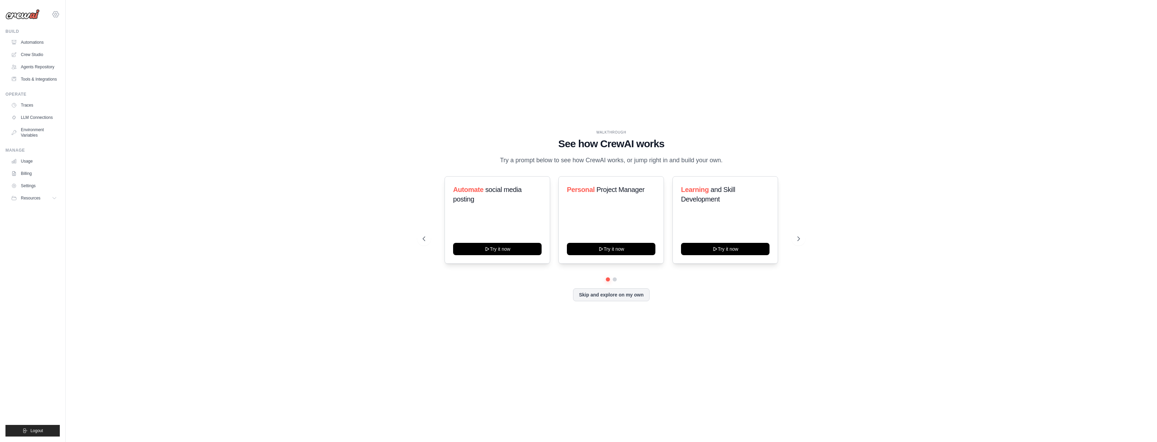
click at [52, 12] on icon at bounding box center [56, 14] width 8 height 8
click at [89, 47] on link "Settings" at bounding box center [85, 43] width 65 height 14
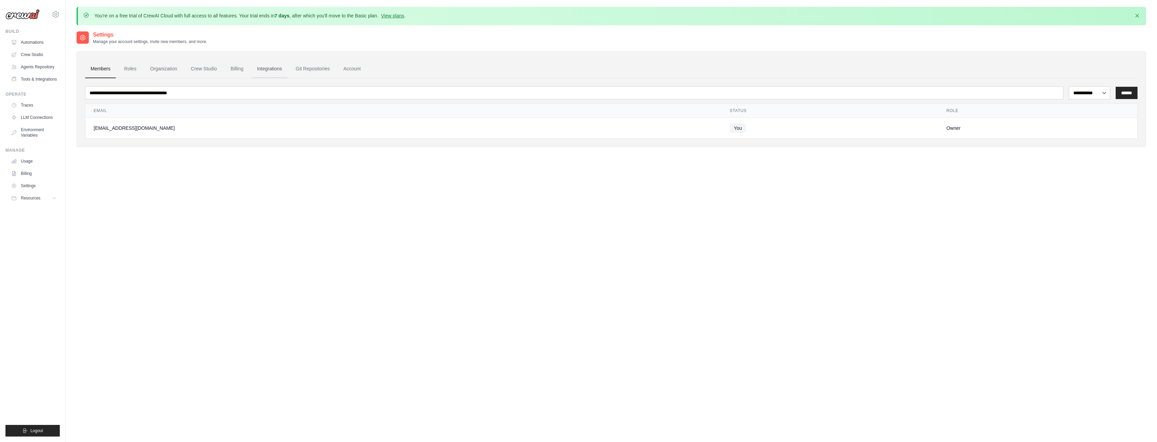
click at [279, 70] on link "Integrations" at bounding box center [270, 69] width 36 height 18
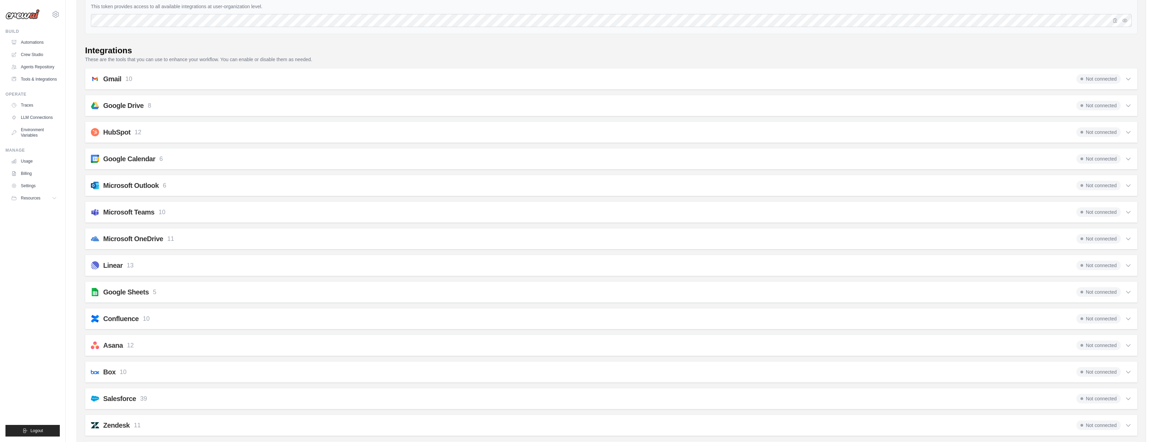
scroll to position [137, 0]
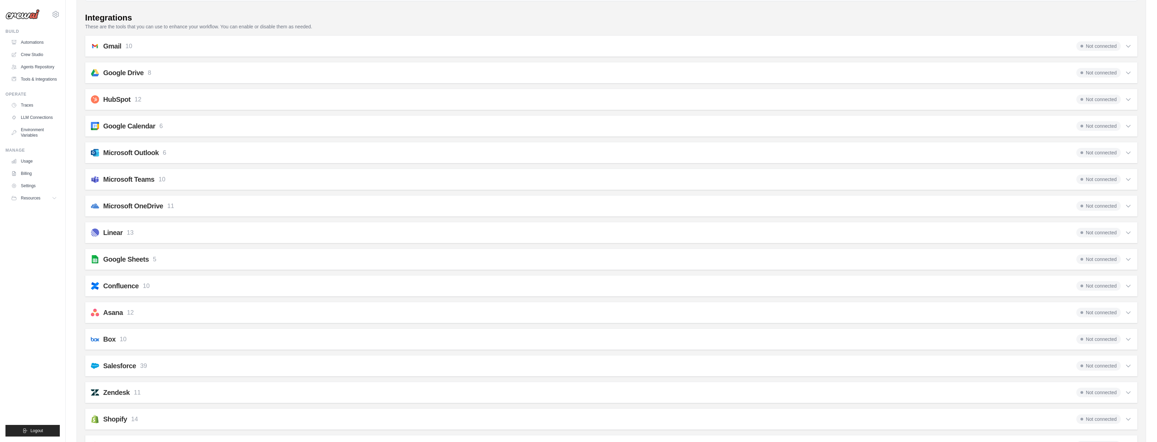
click at [195, 264] on div "Google Sheets 5 Not connected" at bounding box center [611, 260] width 1041 height 10
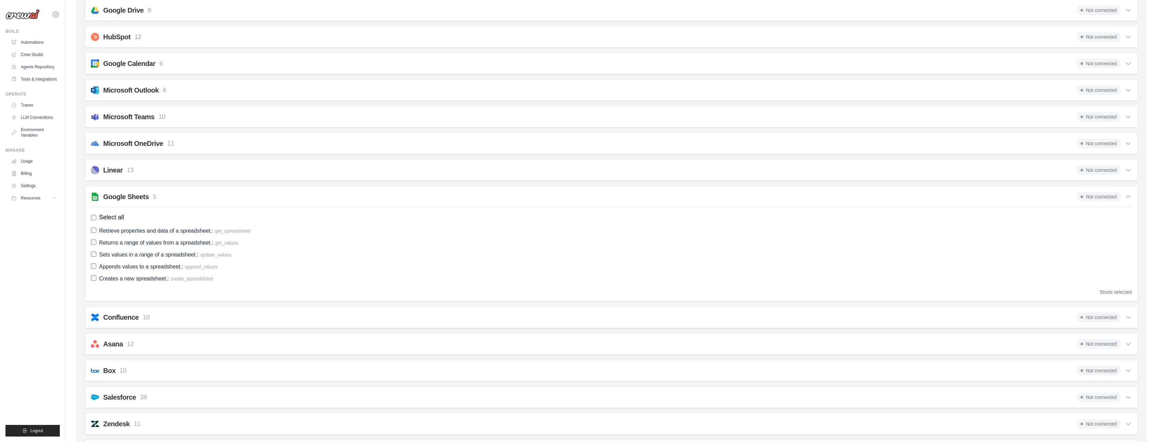
scroll to position [260, 0]
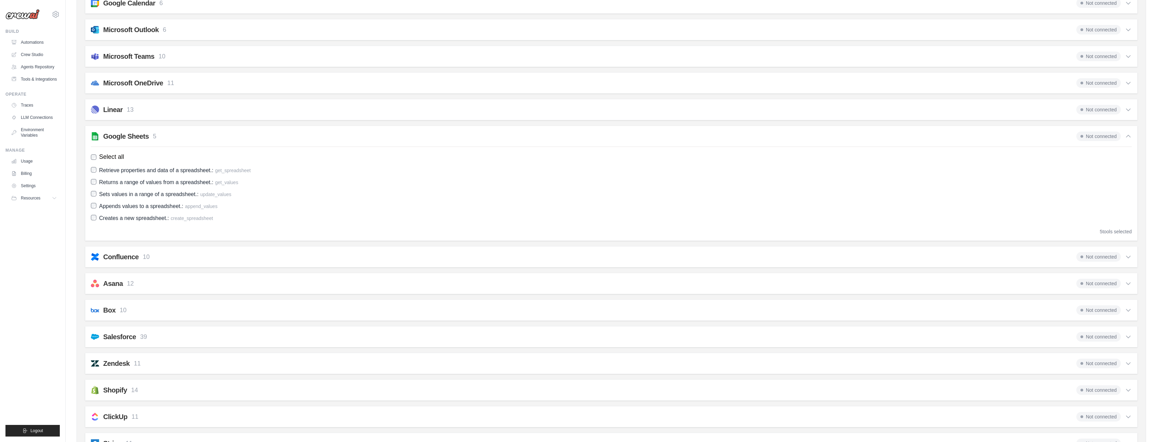
click at [1102, 138] on span "Not connected" at bounding box center [1099, 137] width 44 height 10
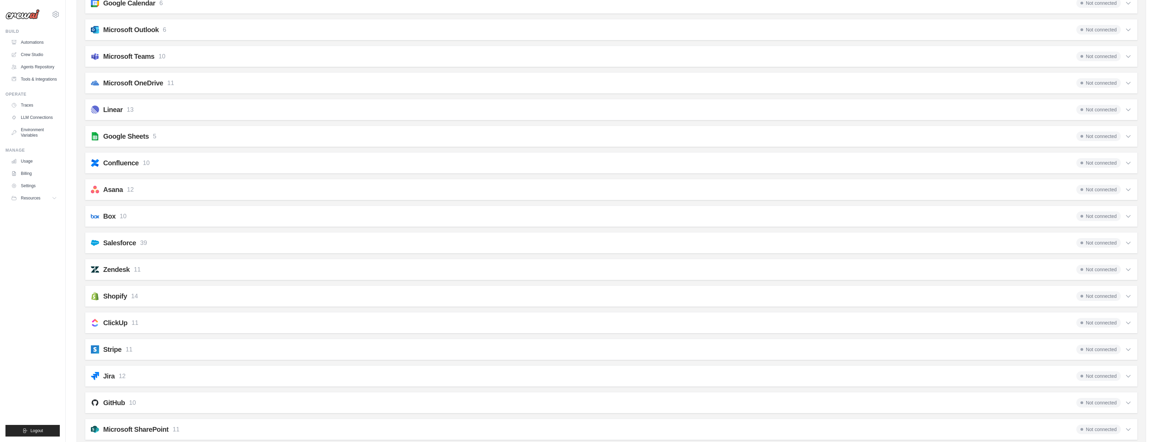
click at [1102, 138] on span "Not connected" at bounding box center [1099, 137] width 44 height 10
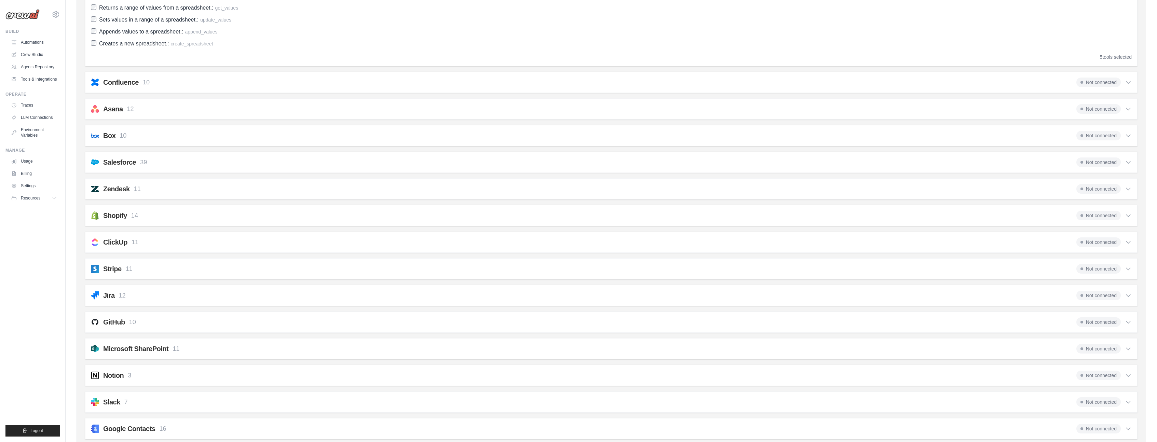
scroll to position [277, 0]
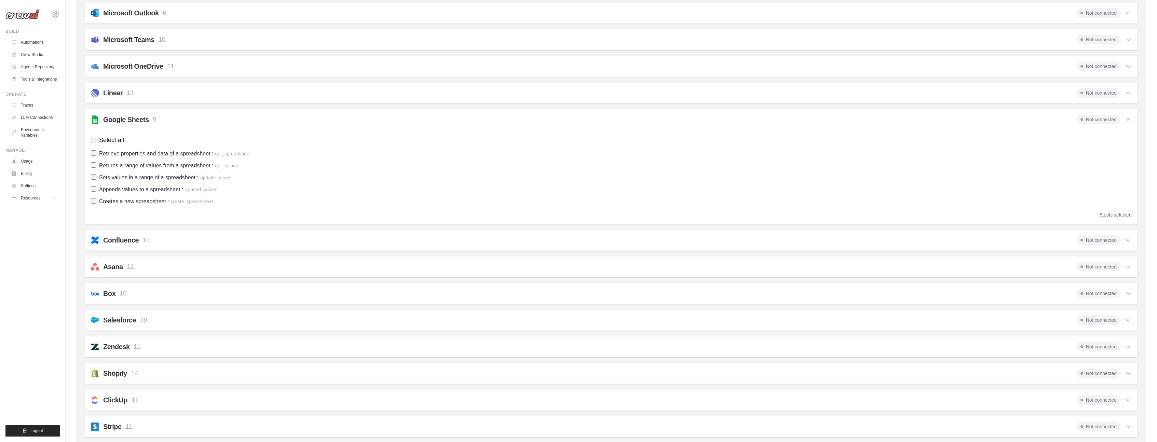
click at [116, 143] on span "Select all" at bounding box center [111, 140] width 25 height 9
drag, startPoint x: 115, startPoint y: 141, endPoint x: 121, endPoint y: 126, distance: 15.9
click at [115, 141] on span "Select all" at bounding box center [111, 140] width 25 height 9
click at [124, 125] on div "Google Sheets 5 Not connected Select all Retrieve properties and data of a spre…" at bounding box center [611, 166] width 1053 height 115
click at [127, 122] on h2 "Google Sheets" at bounding box center [126, 120] width 46 height 10
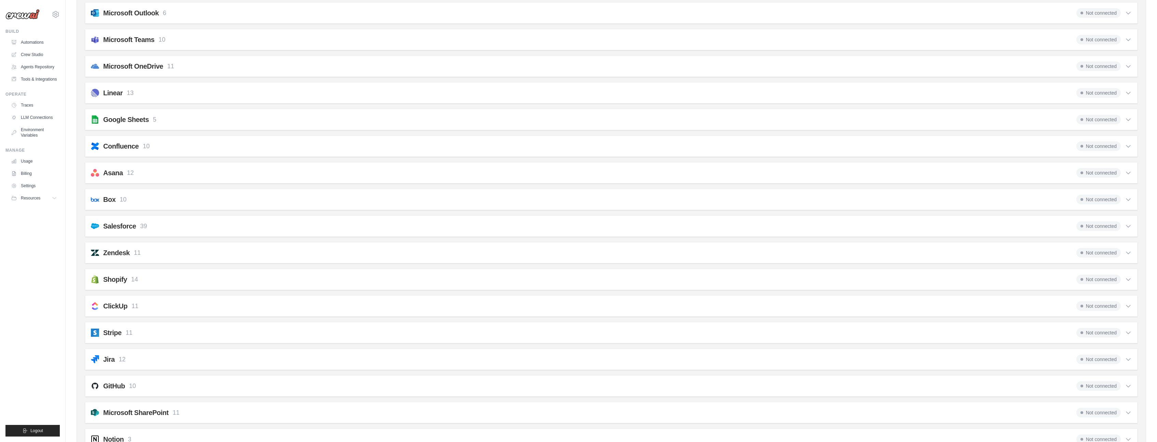
click at [127, 122] on h2 "Google Sheets" at bounding box center [126, 120] width 46 height 10
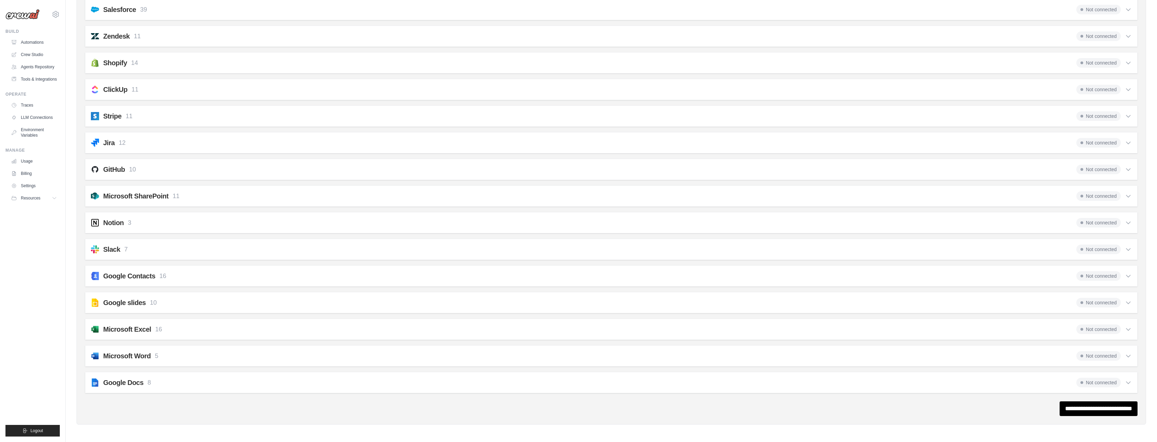
scroll to position [0, 0]
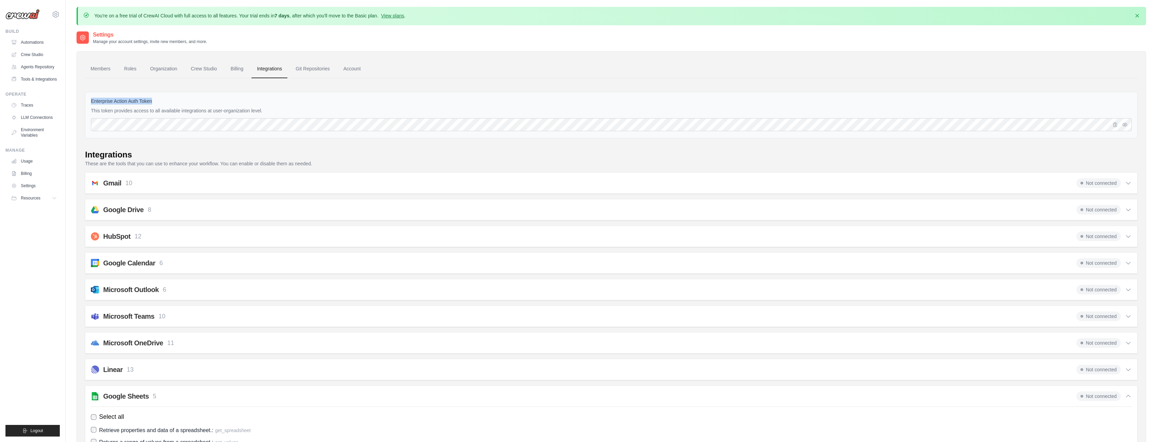
drag, startPoint x: 92, startPoint y: 100, endPoint x: 177, endPoint y: 103, distance: 85.8
click at [177, 103] on label "Enterprise Action Auth Token" at bounding box center [611, 101] width 1041 height 7
click at [1126, 125] on icon "button" at bounding box center [1125, 124] width 4 height 3
click at [357, 70] on link "Account" at bounding box center [352, 69] width 28 height 18
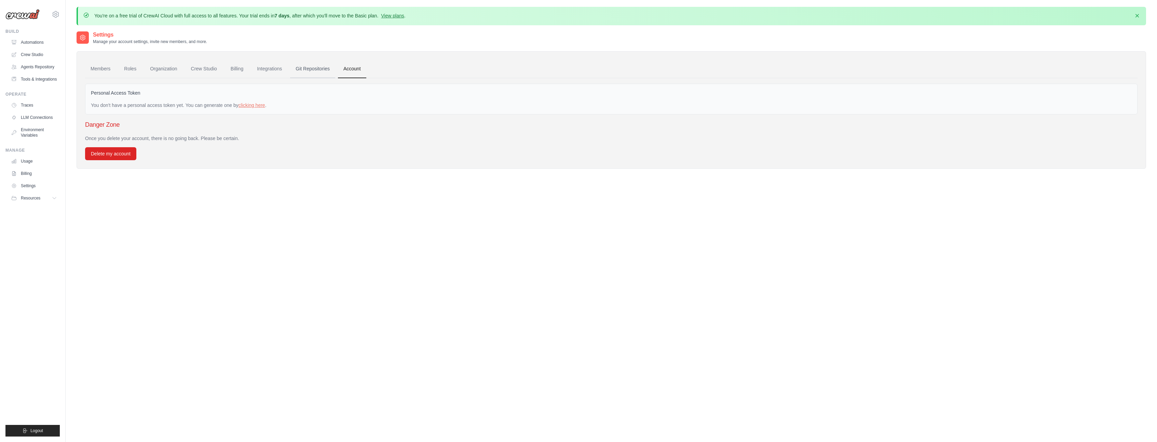
click at [311, 70] on link "Git Repositories" at bounding box center [312, 69] width 45 height 18
click at [164, 69] on link "Organization" at bounding box center [164, 69] width 38 height 18
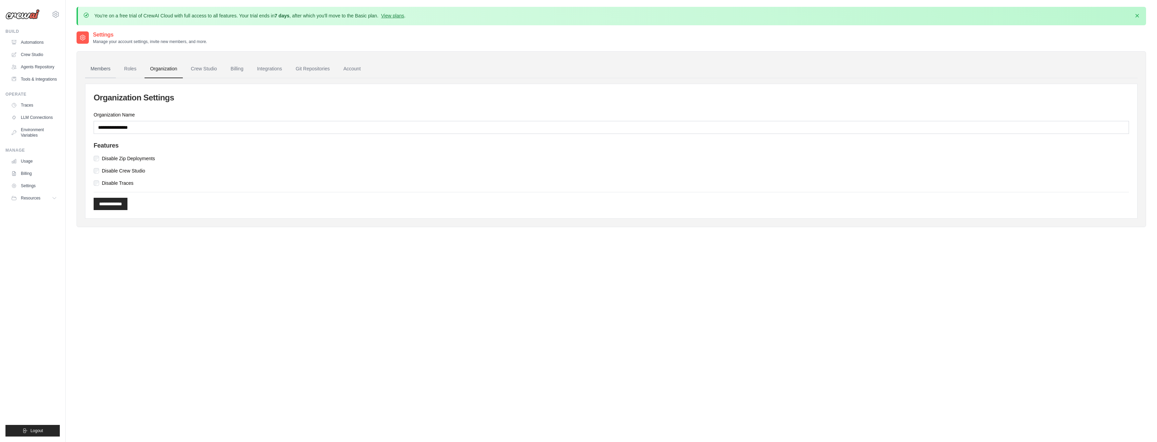
click at [106, 70] on link "Members" at bounding box center [100, 69] width 31 height 18
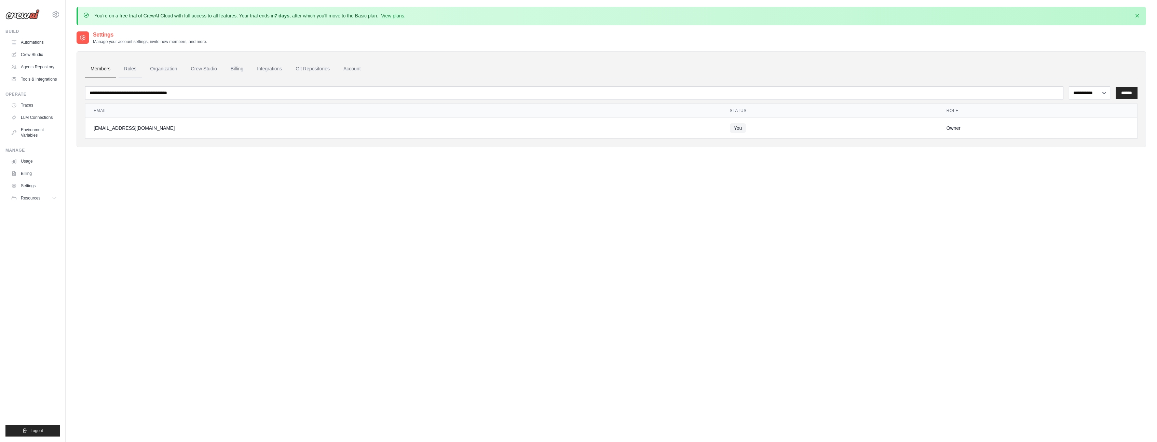
click at [124, 69] on link "Roles" at bounding box center [130, 69] width 23 height 18
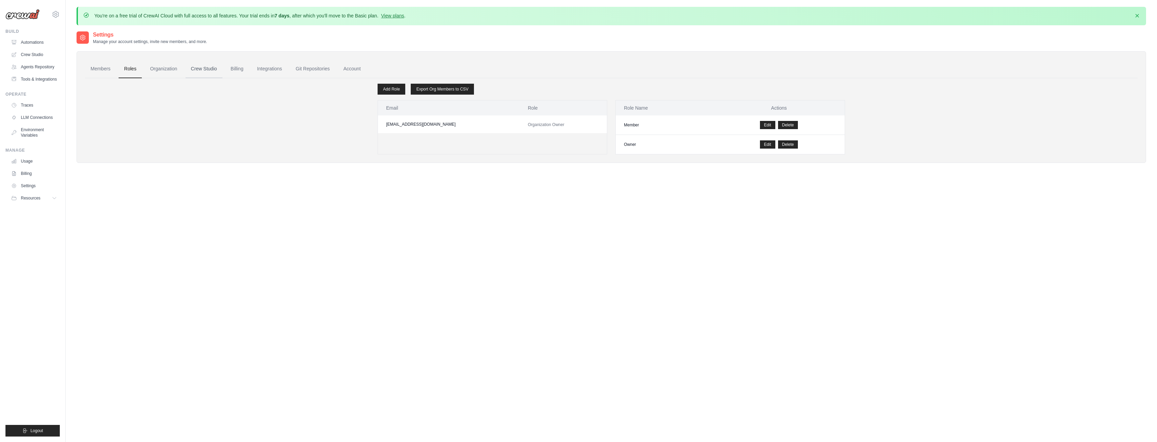
click at [217, 70] on link "Crew Studio" at bounding box center [204, 69] width 37 height 18
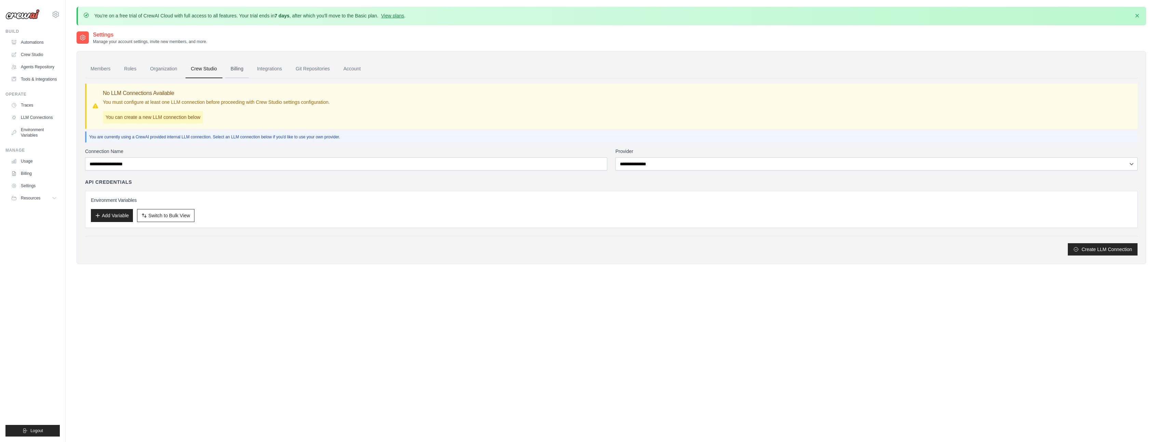
click at [238, 69] on link "Billing" at bounding box center [237, 69] width 24 height 18
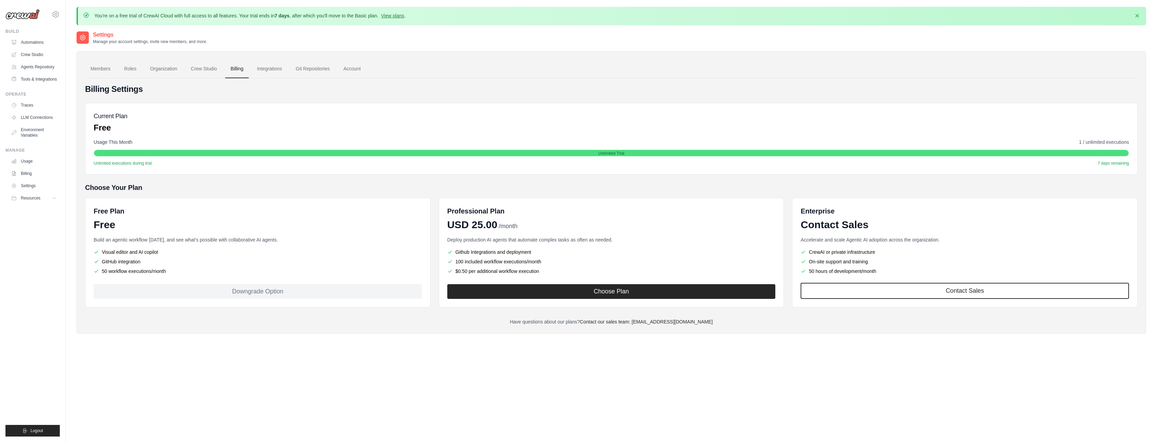
click at [271, 71] on link "Integrations" at bounding box center [270, 69] width 36 height 18
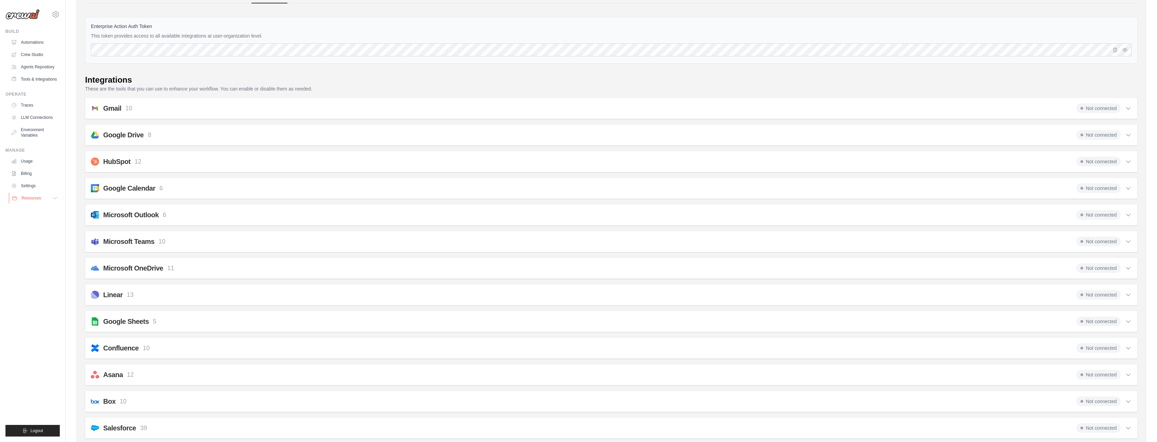
scroll to position [75, 0]
